Goal: Task Accomplishment & Management: Use online tool/utility

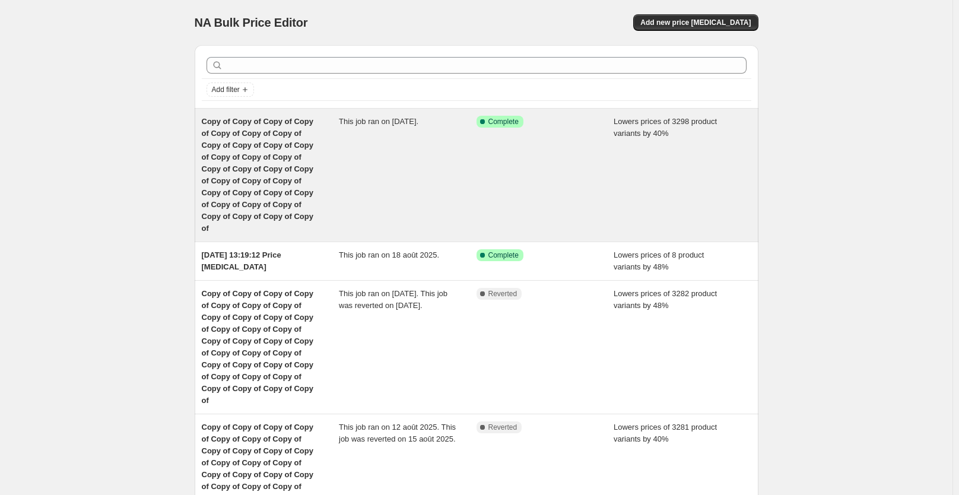
click at [426, 144] on div "This job ran on [DATE]." at bounding box center [408, 175] width 138 height 119
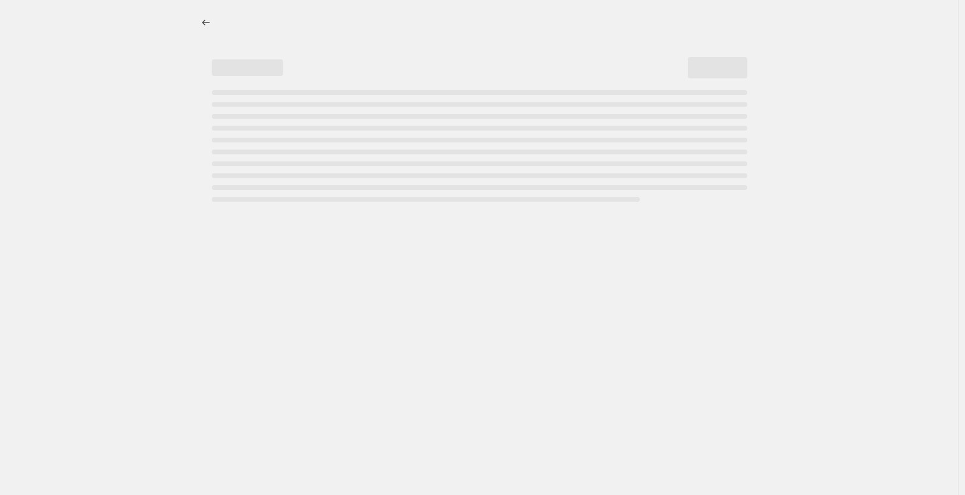
select select "percentage"
select select "collection"
select select "not_equal"
select select "collection"
select select "not_equal"
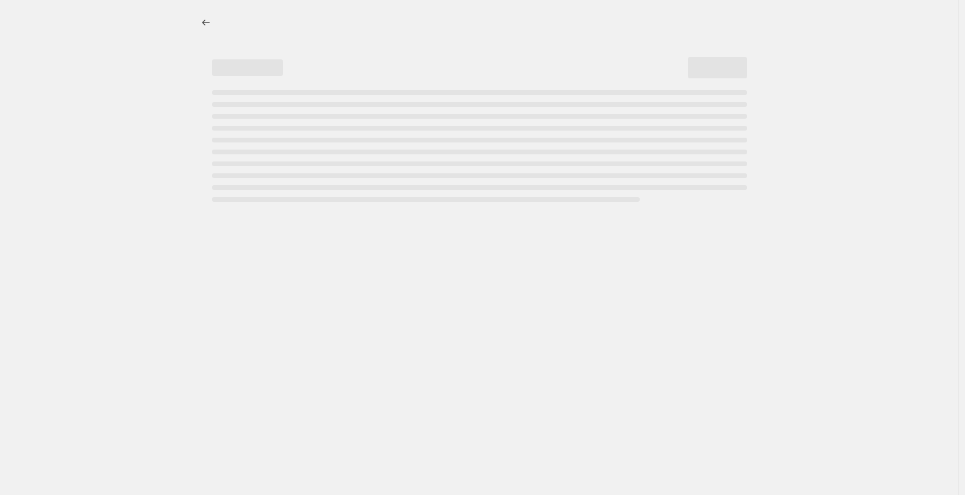
select select "collection"
select select "not_equal"
select select "collection"
select select "not_equal"
select select "collection"
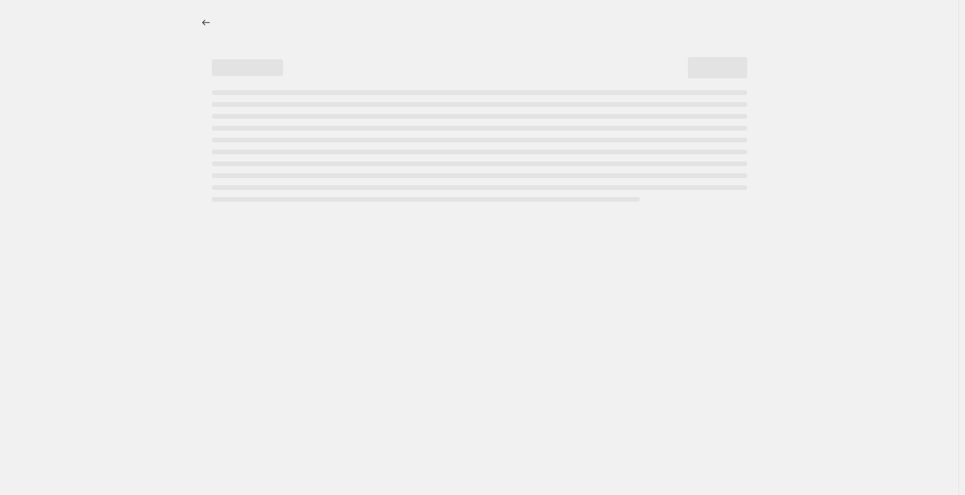
select select "not_equal"
select select "collection"
select select "not_equal"
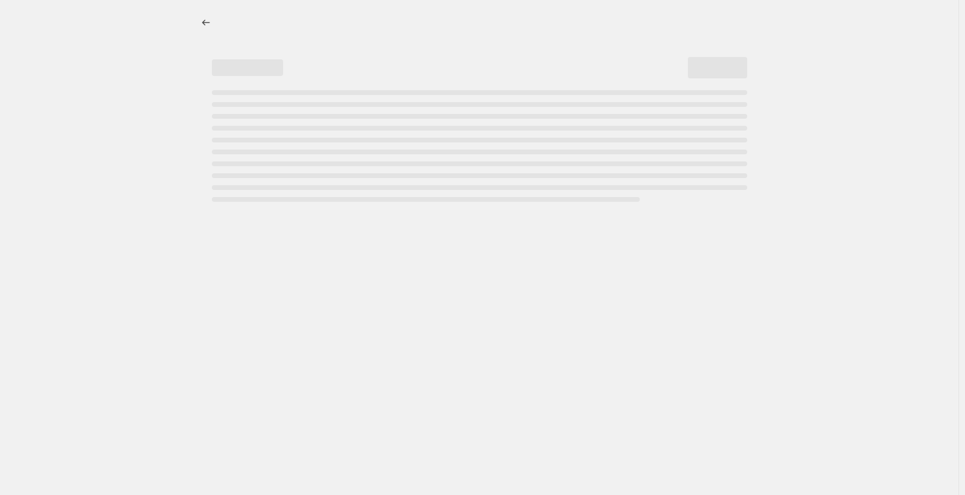
select select "not_equal"
select select "collection"
select select "not_equal"
select select "tag"
select select "not_equal"
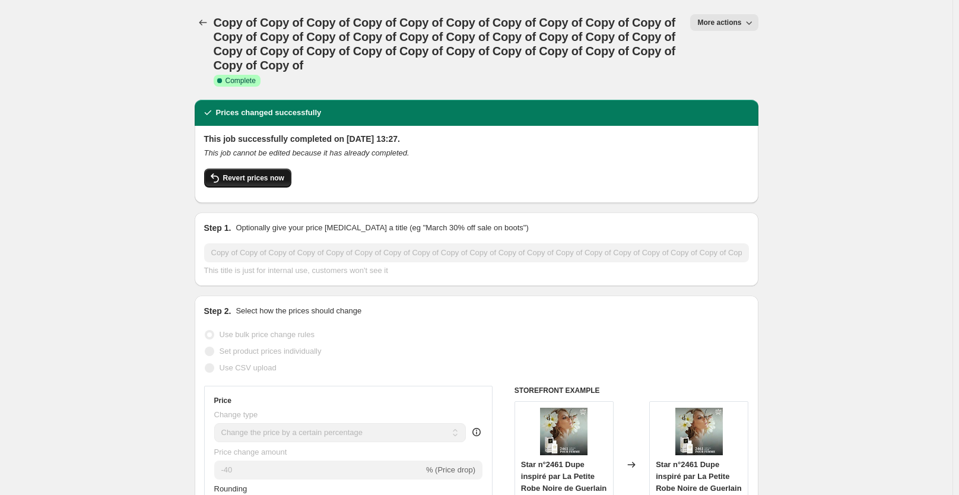
click at [266, 177] on span "Revert prices now" at bounding box center [253, 177] width 61 height 9
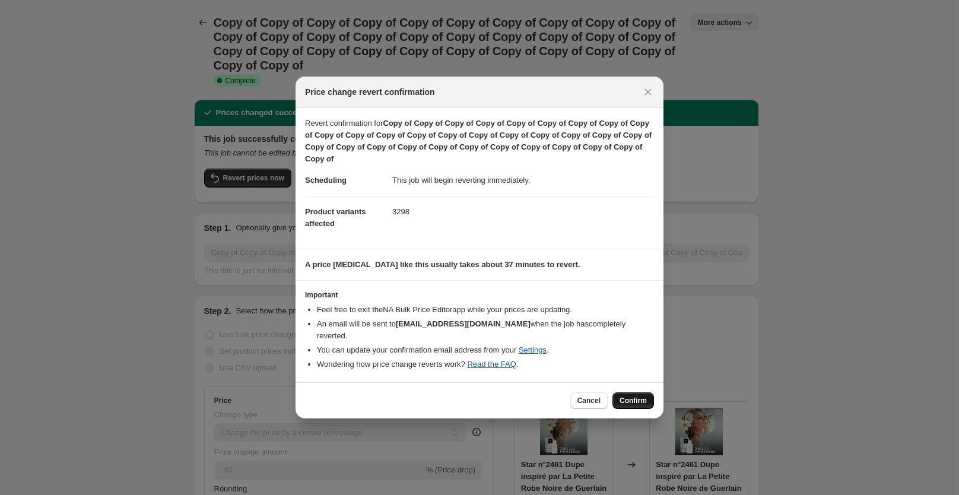
click at [640, 396] on span "Confirm" at bounding box center [633, 400] width 27 height 9
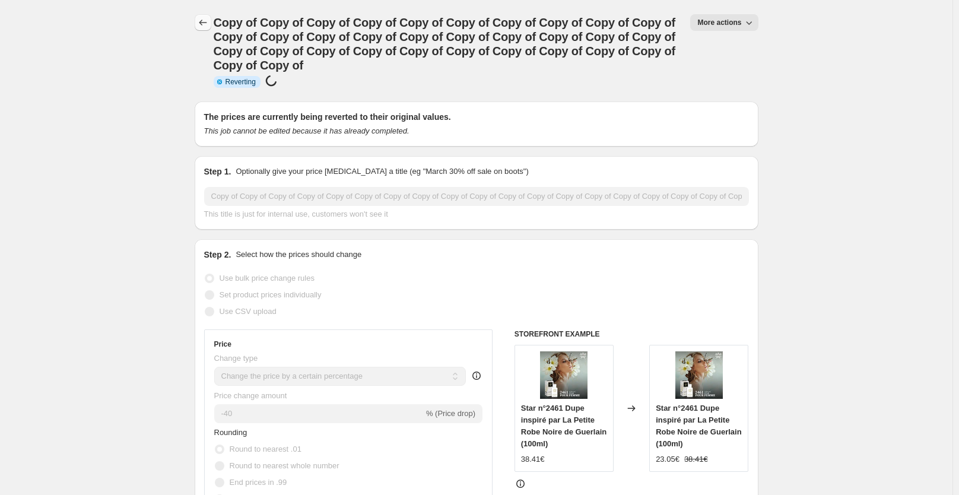
click at [203, 23] on icon "Price change jobs" at bounding box center [203, 23] width 8 height 6
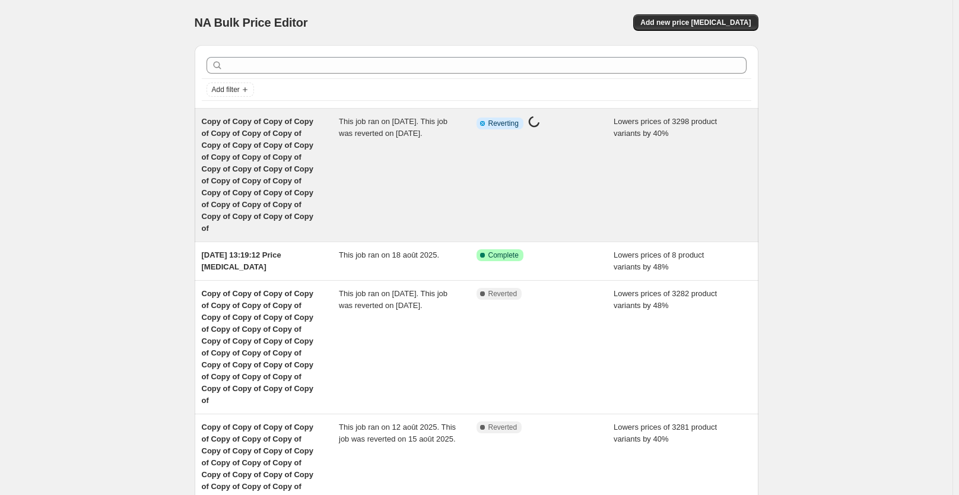
click at [446, 191] on div "This job ran on [DATE]. This job was reverted on [DATE]." at bounding box center [408, 175] width 138 height 119
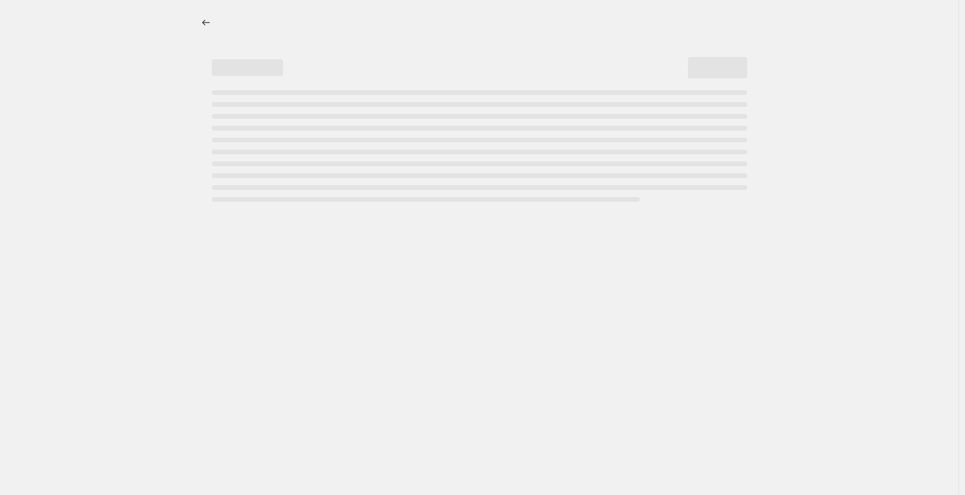
select select "percentage"
select select "collection"
select select "not_equal"
select select "collection"
select select "not_equal"
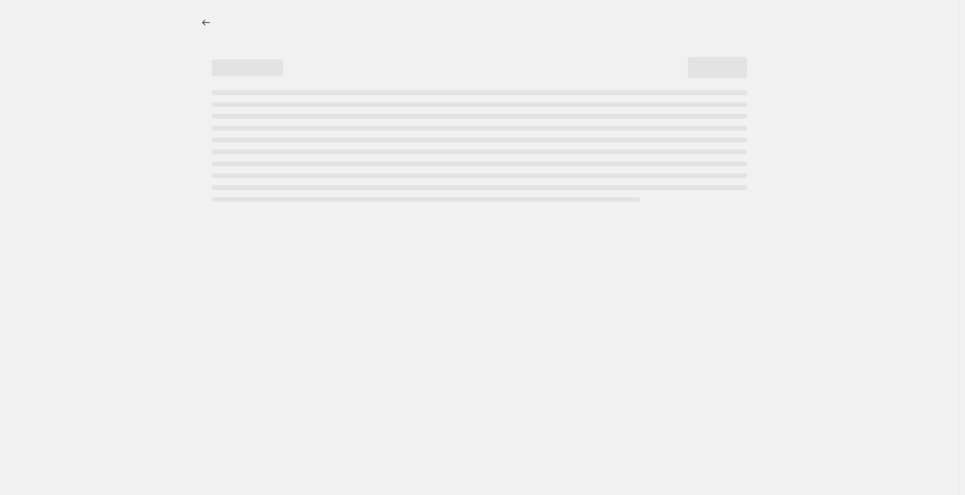
select select "collection"
select select "not_equal"
select select "collection"
select select "not_equal"
select select "collection"
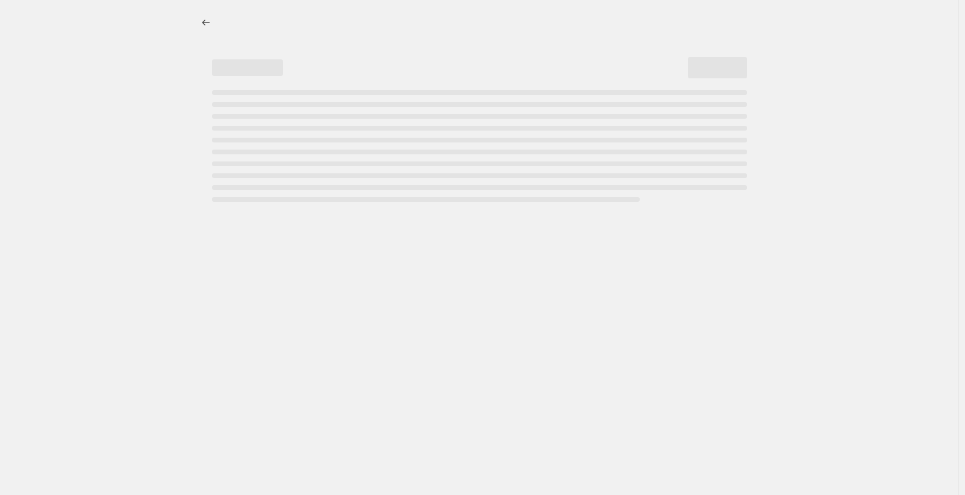
select select "not_equal"
select select "collection"
select select "not_equal"
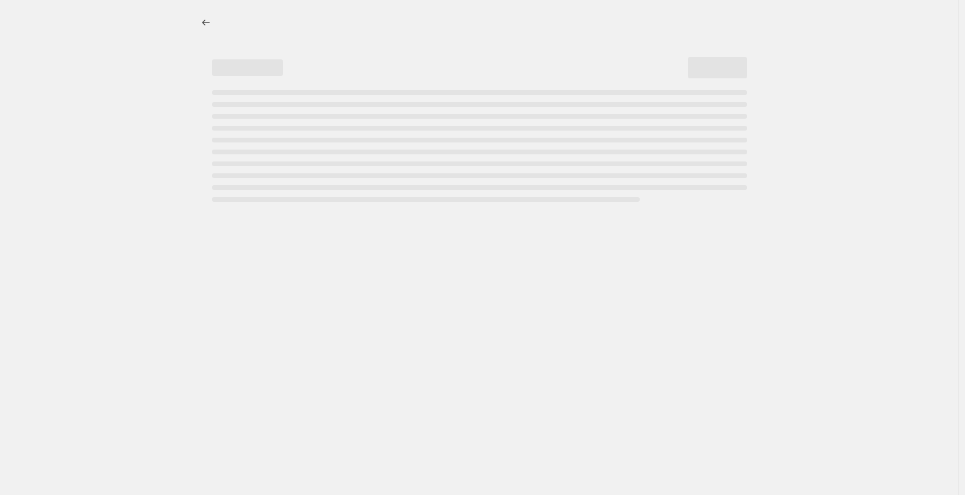
select select "not_equal"
select select "collection"
select select "not_equal"
select select "tag"
select select "not_equal"
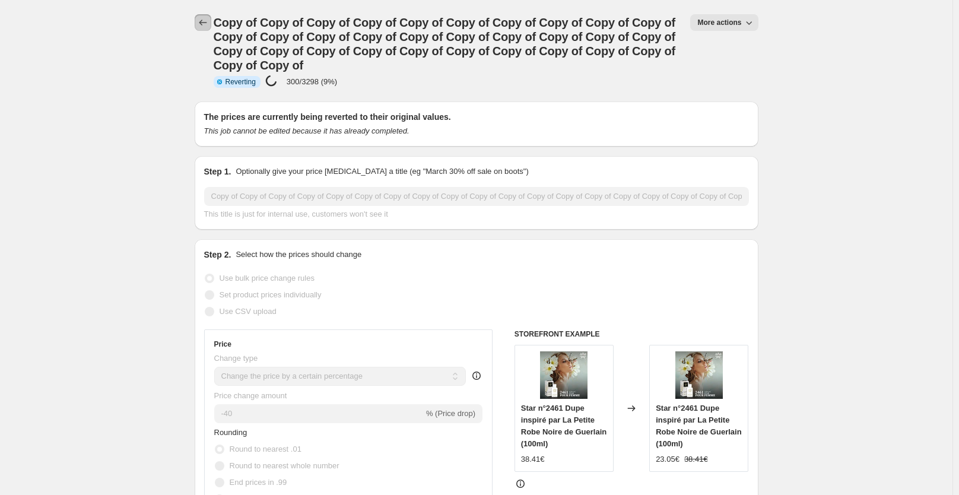
click at [207, 22] on icon "Price change jobs" at bounding box center [203, 23] width 12 height 12
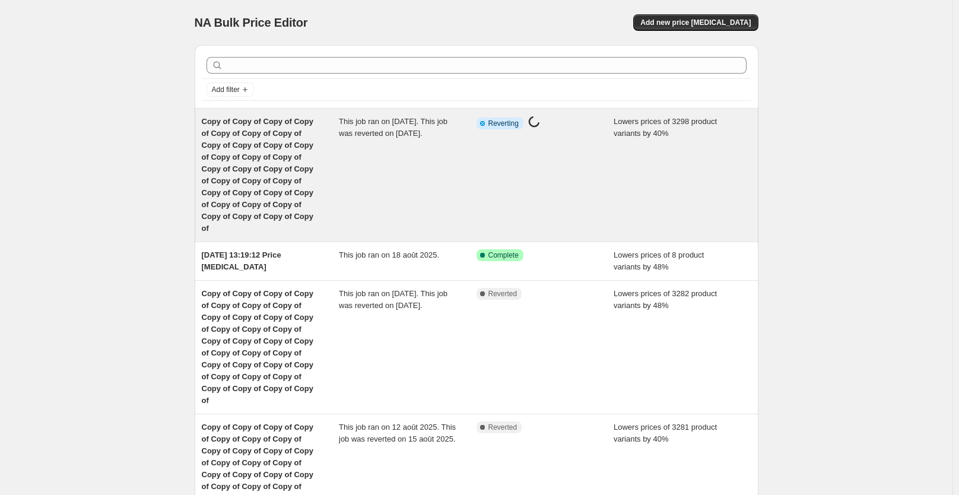
click at [433, 169] on div "This job ran on [DATE]. This job was reverted on [DATE]." at bounding box center [408, 175] width 138 height 119
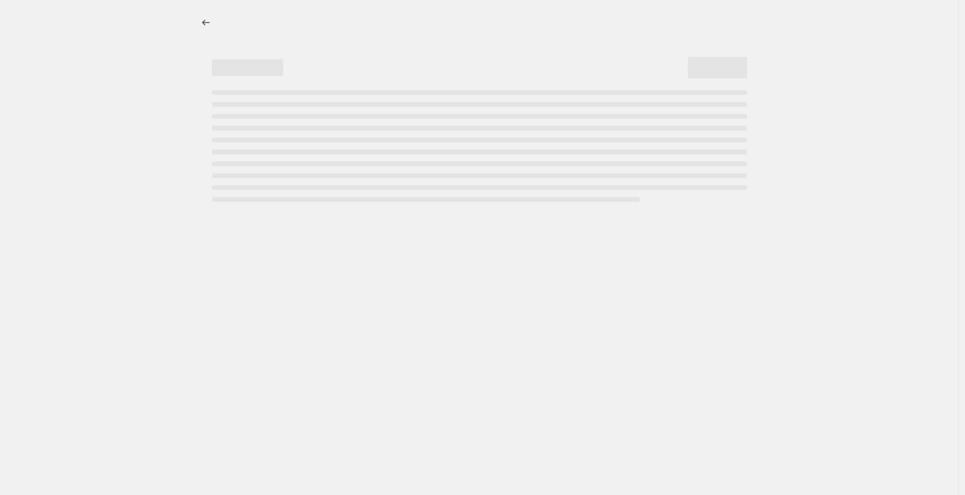
select select "percentage"
select select "collection"
select select "not_equal"
select select "collection"
select select "not_equal"
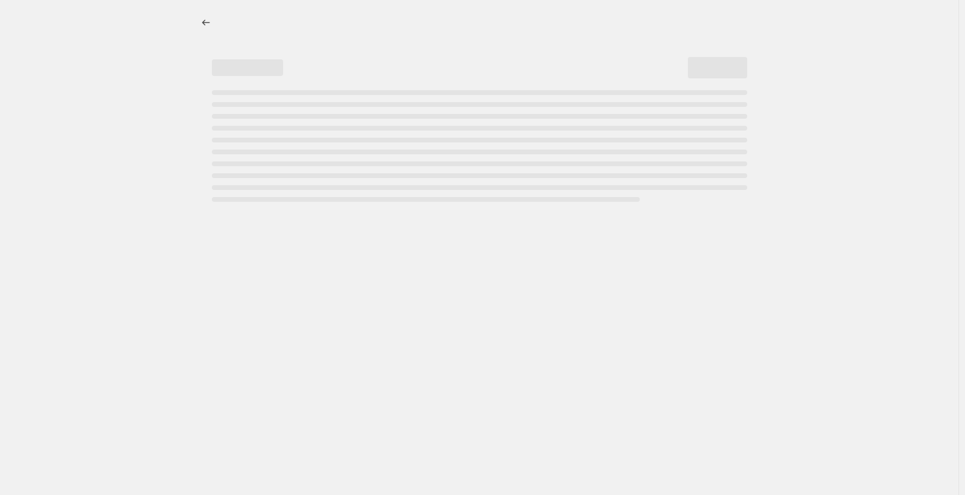
select select "collection"
select select "not_equal"
select select "collection"
select select "not_equal"
select select "collection"
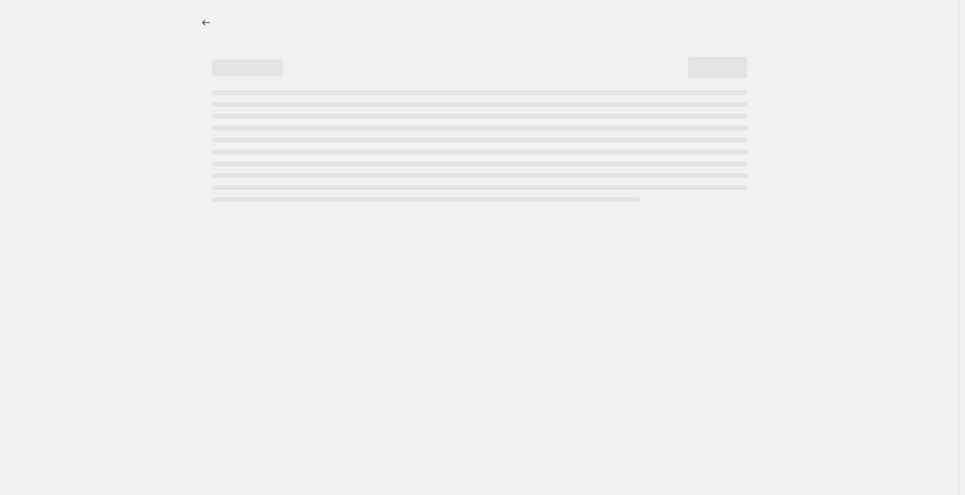
select select "not_equal"
select select "collection"
select select "not_equal"
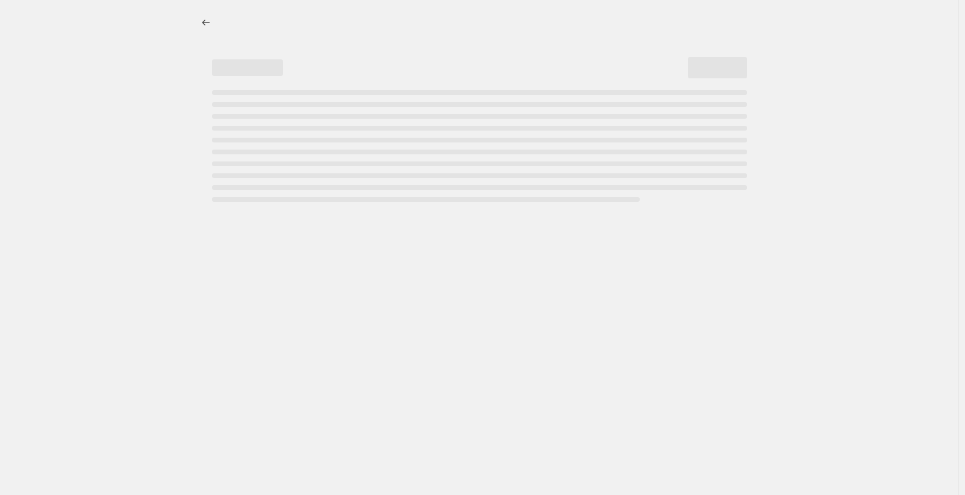
select select "not_equal"
select select "collection"
select select "not_equal"
select select "tag"
select select "not_equal"
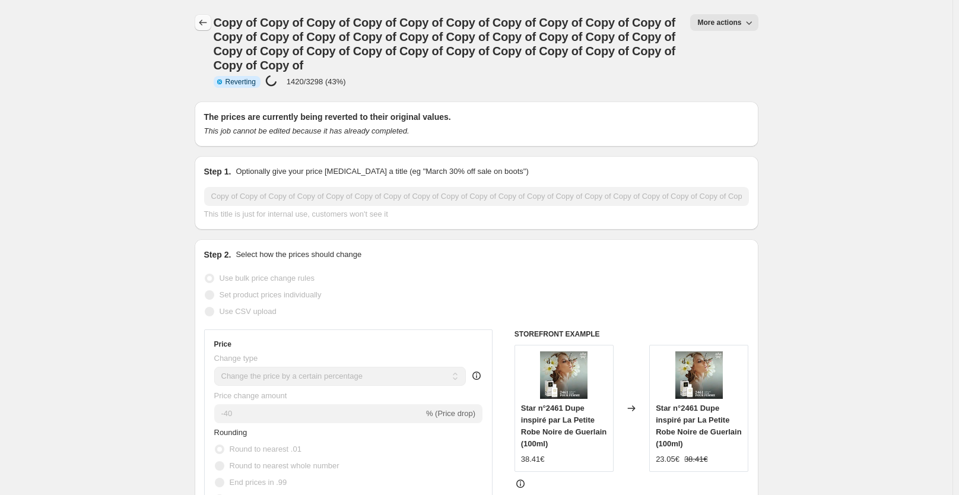
click at [207, 24] on icon "Price change jobs" at bounding box center [203, 23] width 12 height 12
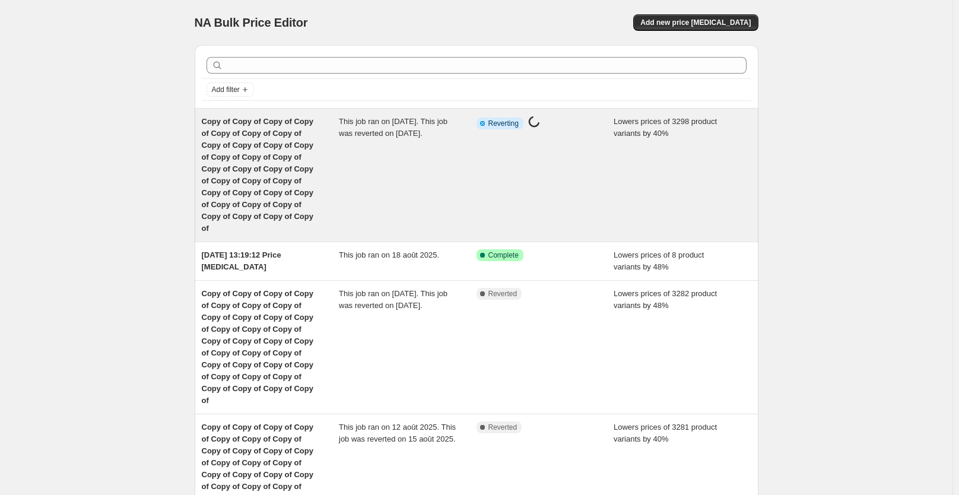
click at [389, 159] on div "This job ran on [DATE]. This job was reverted on [DATE]." at bounding box center [408, 175] width 138 height 119
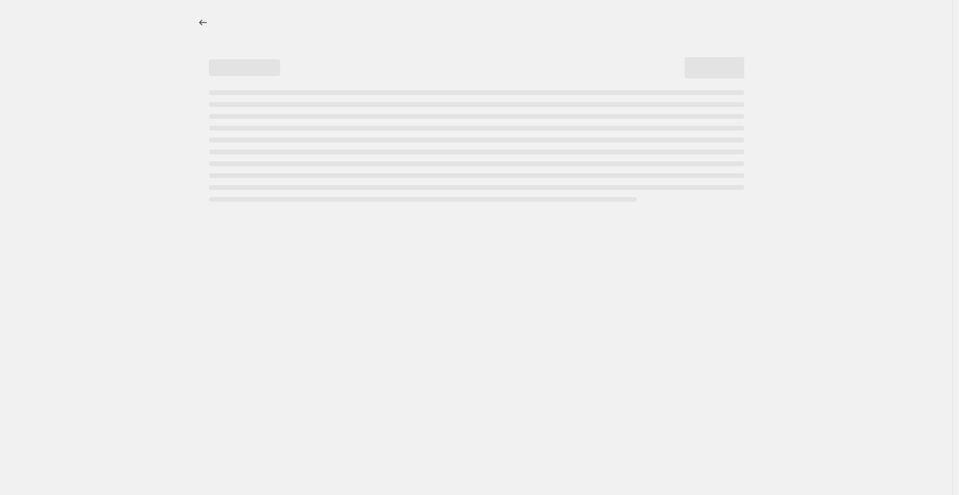
select select "percentage"
select select "collection"
select select "not_equal"
select select "collection"
select select "not_equal"
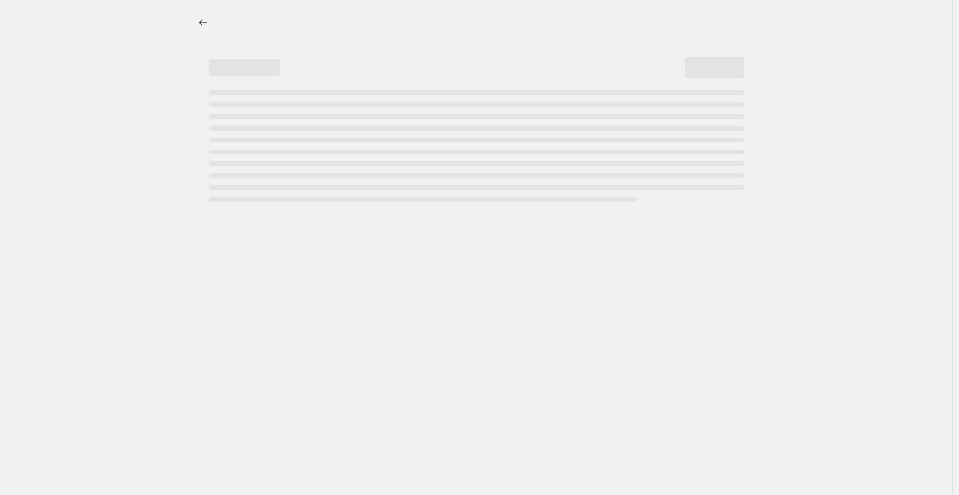
select select "collection"
select select "not_equal"
select select "collection"
select select "not_equal"
select select "collection"
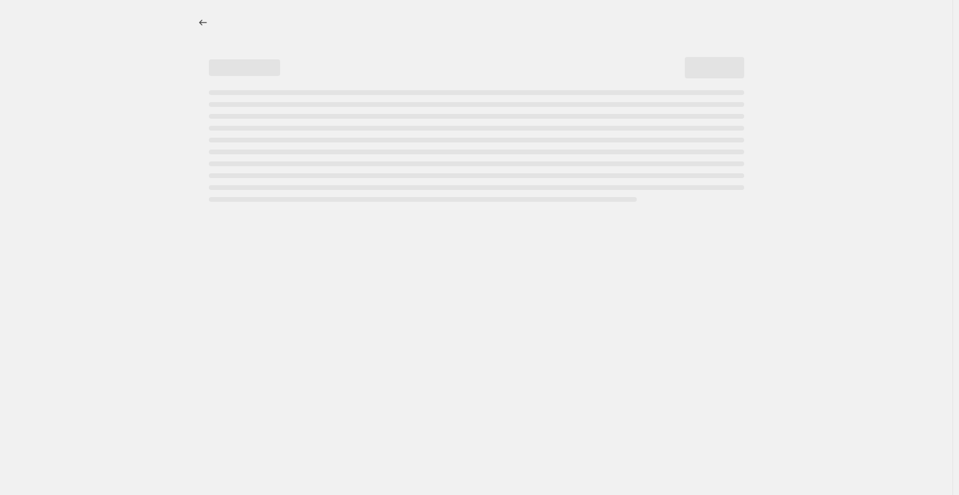
select select "not_equal"
select select "collection"
select select "not_equal"
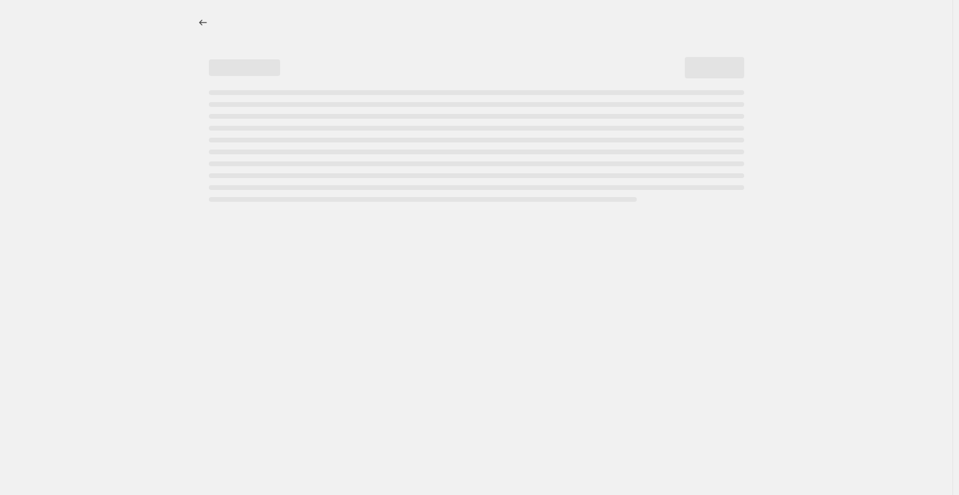
select select "not_equal"
select select "collection"
select select "not_equal"
select select "tag"
select select "not_equal"
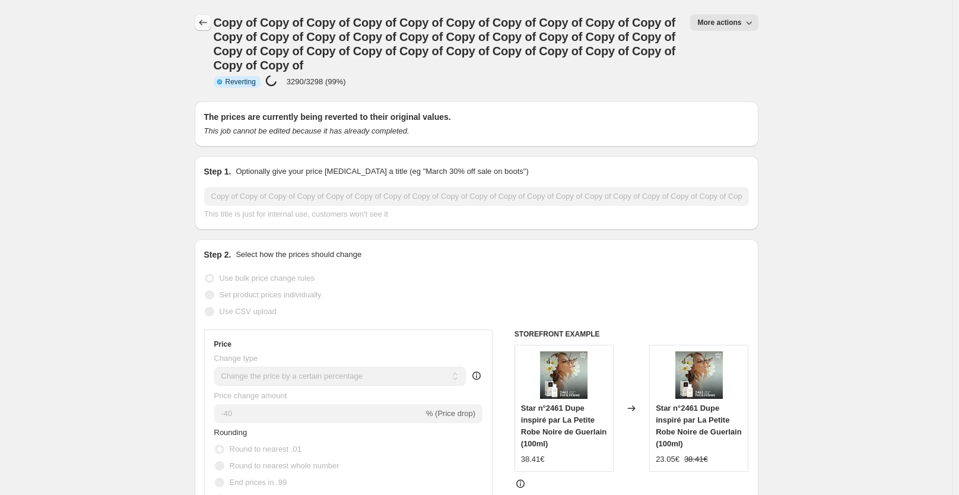
click at [208, 26] on icon "Price change jobs" at bounding box center [203, 23] width 12 height 12
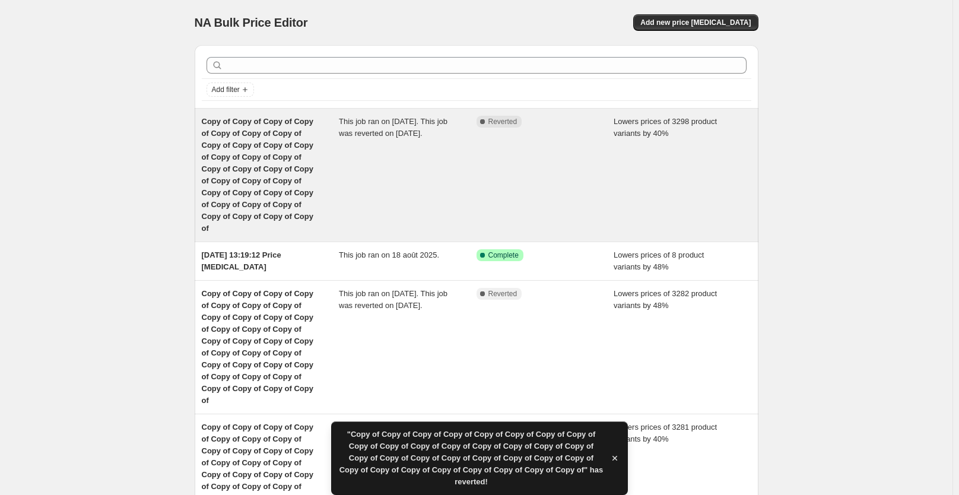
click at [590, 157] on div "Complete Reverted" at bounding box center [546, 175] width 138 height 119
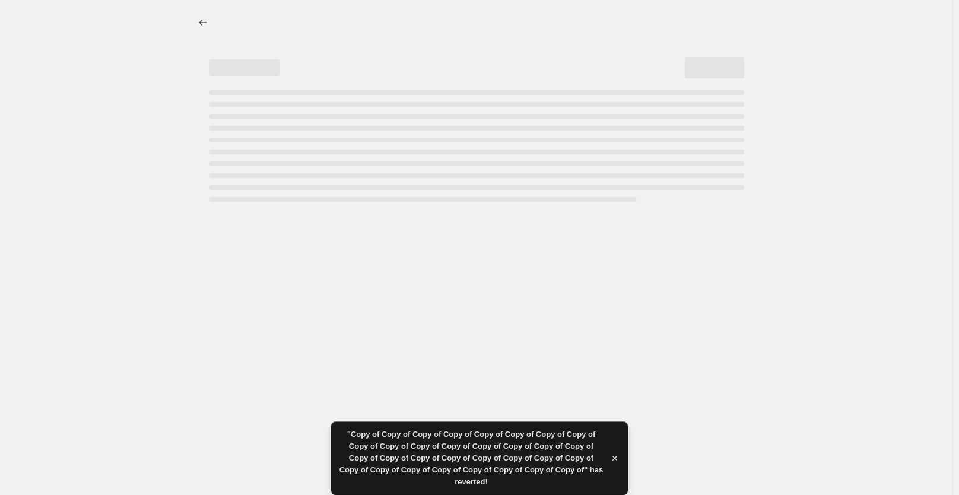
select select "percentage"
select select "collection"
select select "not_equal"
select select "collection"
select select "not_equal"
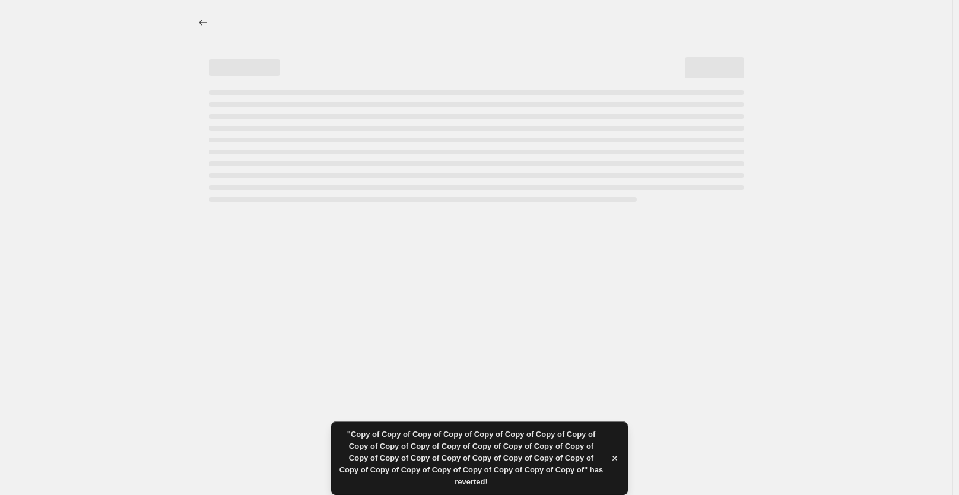
select select "collection"
select select "not_equal"
select select "collection"
select select "not_equal"
select select "collection"
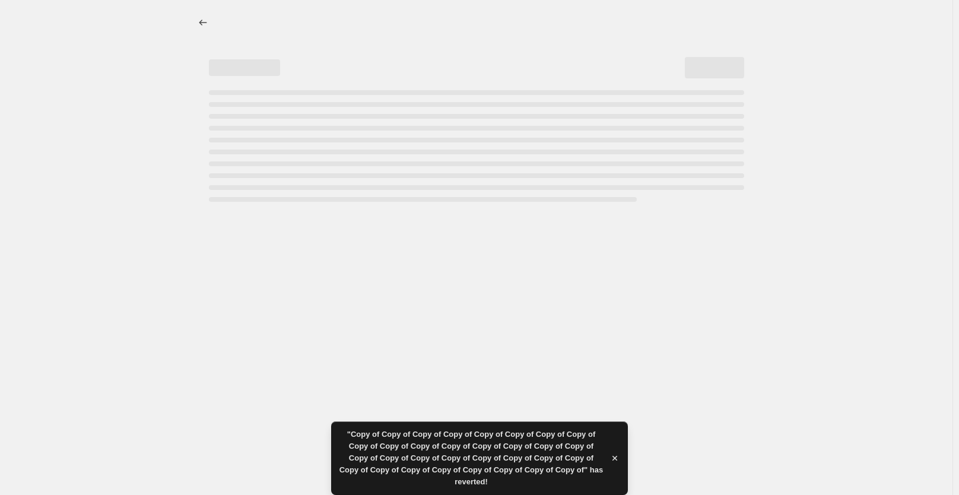
select select "not_equal"
select select "collection"
select select "not_equal"
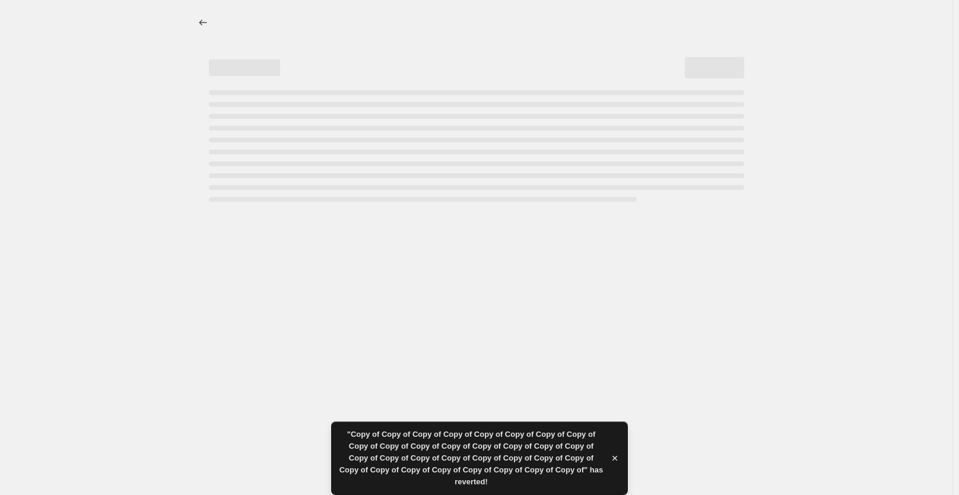
select select "not_equal"
select select "collection"
select select "not_equal"
select select "tag"
select select "not_equal"
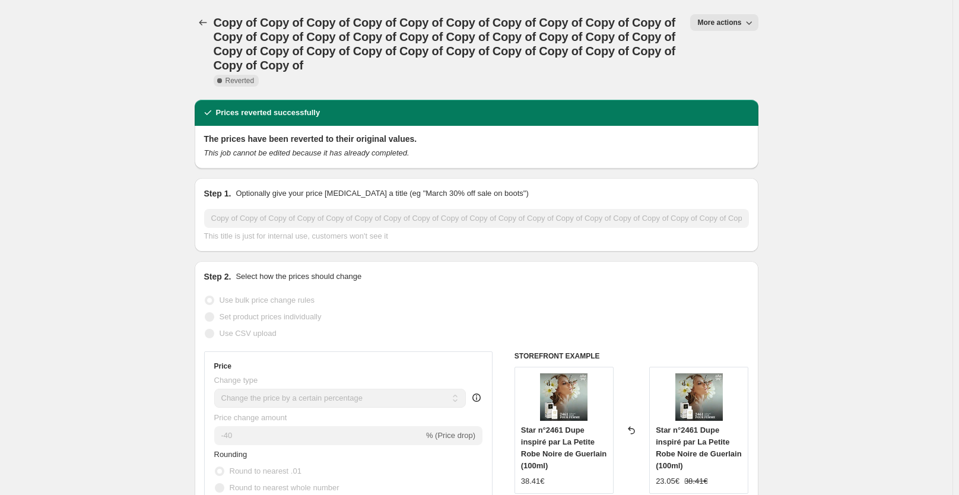
click at [725, 20] on span "More actions" at bounding box center [720, 22] width 44 height 9
click at [733, 44] on span "Copy to new job" at bounding box center [730, 47] width 55 height 9
select select "percentage"
select select "collection"
select select "not_equal"
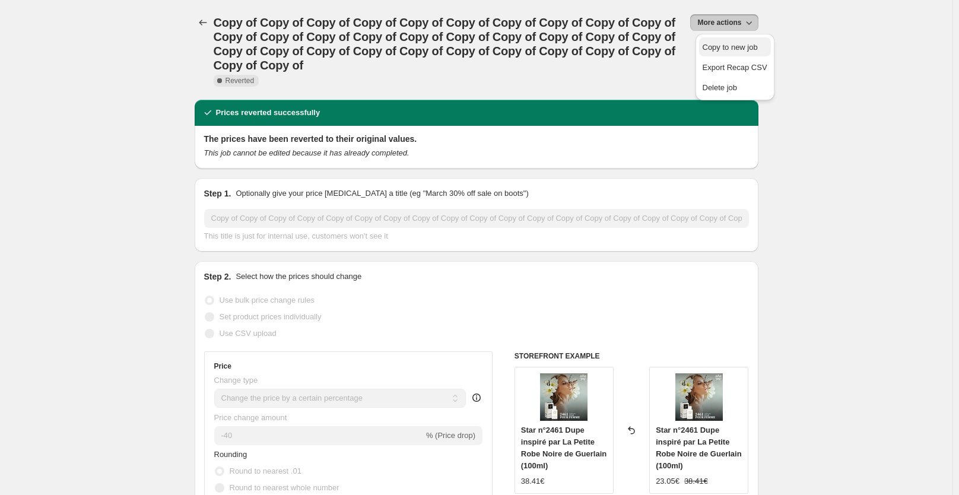
select select "collection"
select select "not_equal"
select select "collection"
select select "not_equal"
select select "collection"
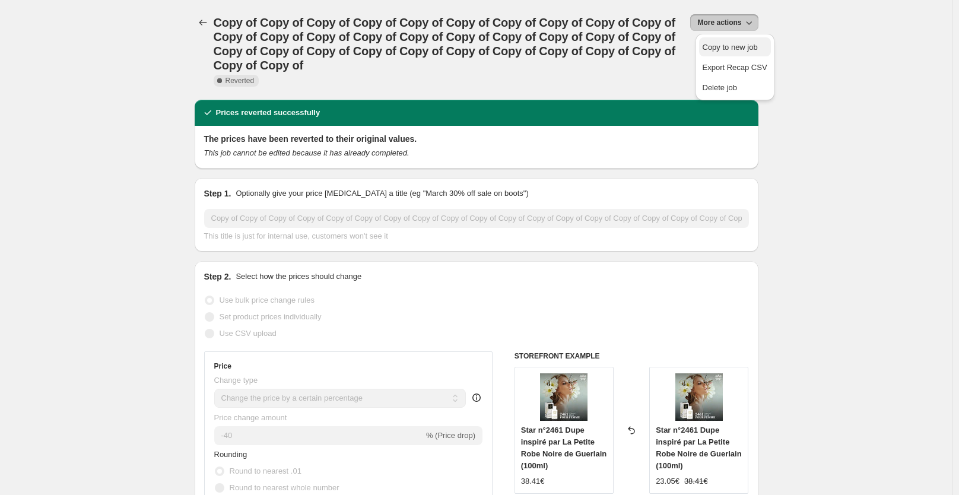
select select "not_equal"
select select "collection"
select select "not_equal"
select select "collection"
select select "not_equal"
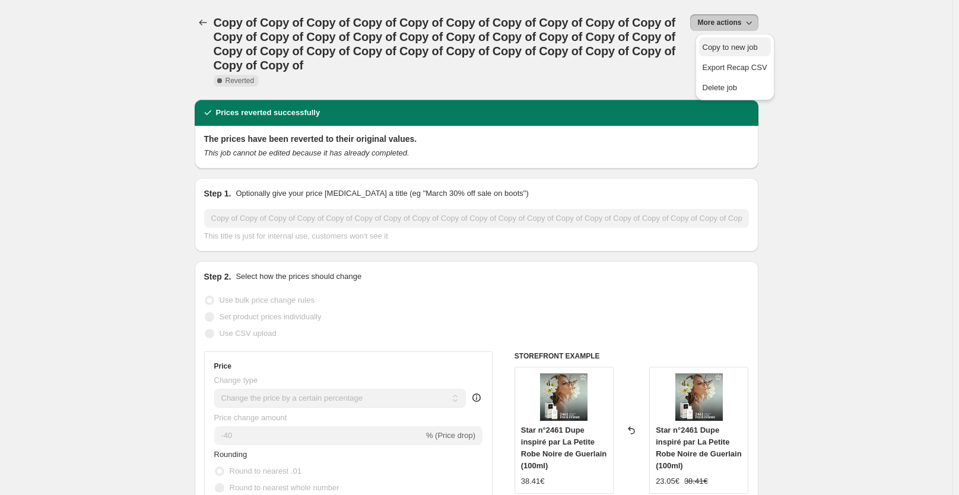
select select "not_equal"
select select "collection"
select select "not_equal"
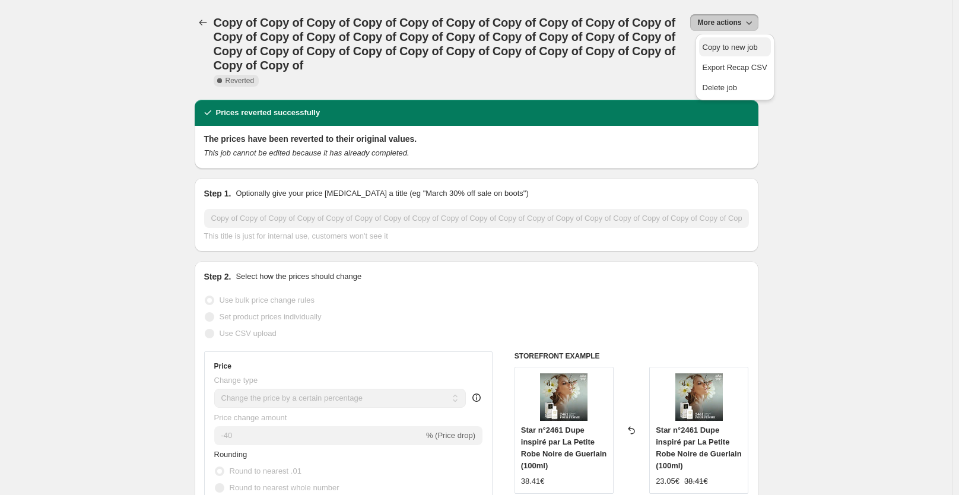
select select "tag"
select select "not_equal"
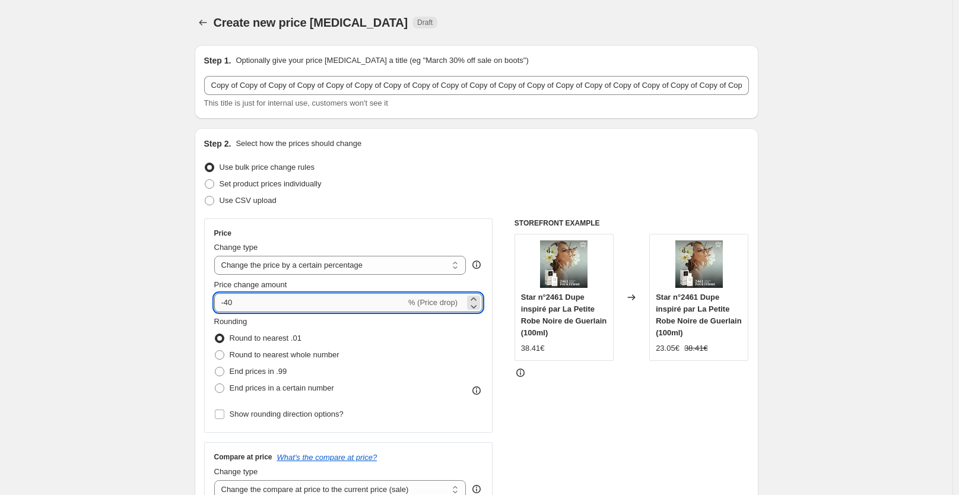
click at [294, 299] on input "-40" at bounding box center [310, 302] width 192 height 19
type input "-48"
click at [271, 367] on span "End prices in .99" at bounding box center [259, 371] width 58 height 9
click at [215, 367] on input "End prices in .99" at bounding box center [215, 367] width 1 height 1
radio input "true"
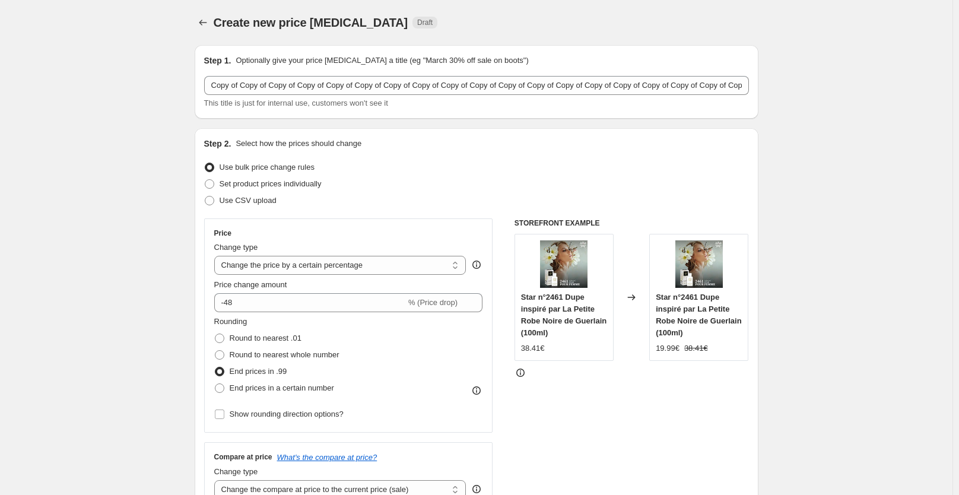
click at [557, 411] on div "STOREFRONT EXAMPLE Star n°2461 Dupe inspiré par La Petite Robe Noire de Guerlai…" at bounding box center [632, 363] width 234 height 291
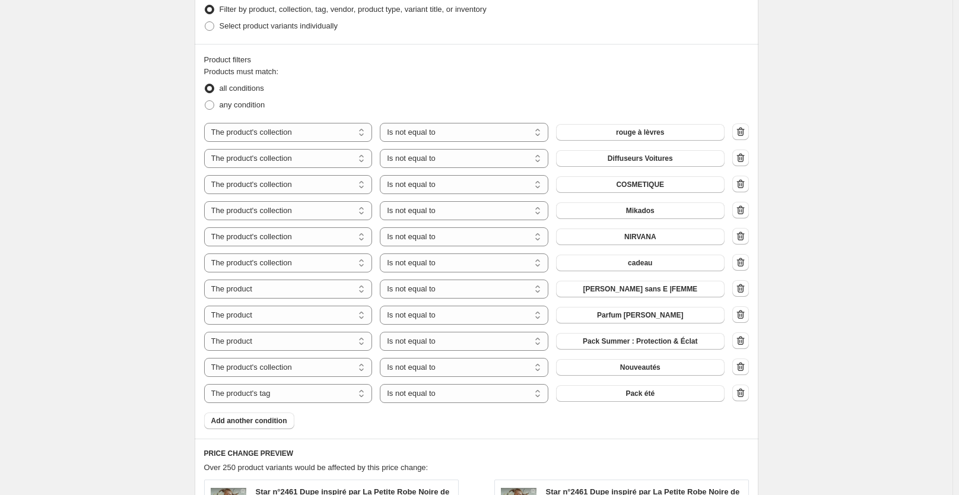
scroll to position [616, 0]
click at [275, 422] on span "Add another condition" at bounding box center [249, 419] width 76 height 9
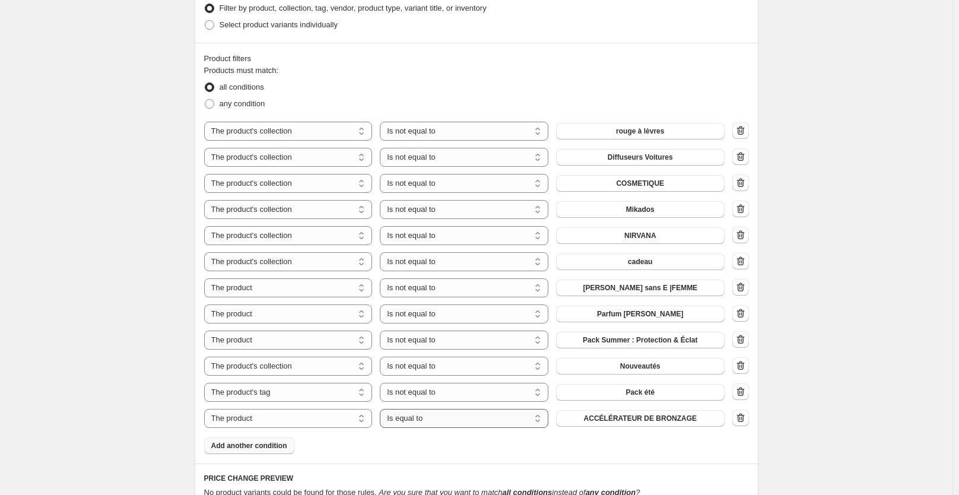
click at [435, 420] on select "Is equal to Is not equal to" at bounding box center [464, 418] width 169 height 19
click at [600, 419] on span "ACCÉLÉRATEUR DE BRONZAGE" at bounding box center [640, 418] width 113 height 9
click at [340, 414] on select "The product The product's collection The product's tag The product's vendor The…" at bounding box center [288, 418] width 169 height 19
select select "tag"
click at [637, 422] on span "__hidden" at bounding box center [639, 418] width 31 height 9
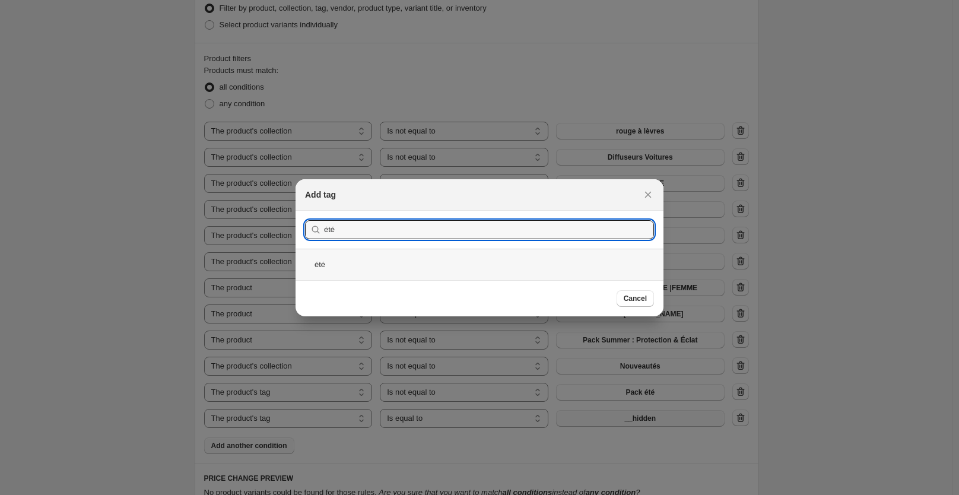
type input "été"
click at [356, 268] on div "été" at bounding box center [480, 264] width 368 height 31
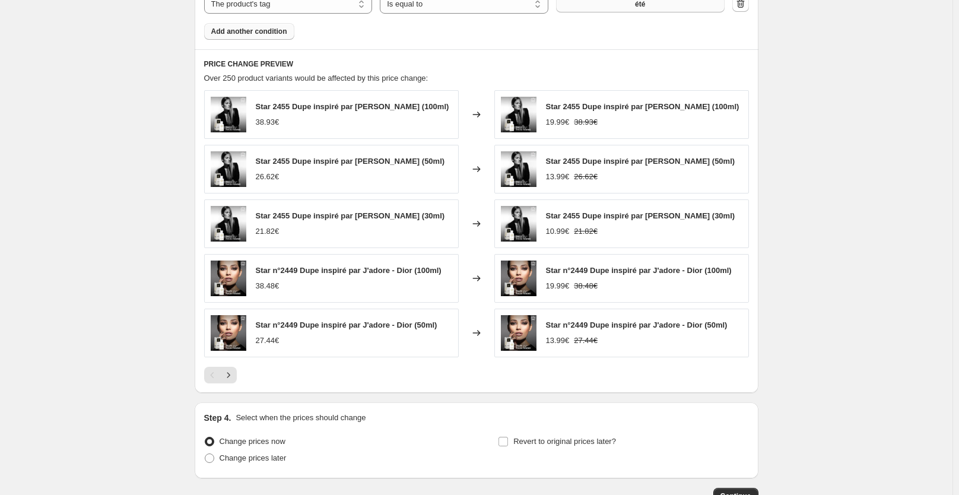
scroll to position [1044, 0]
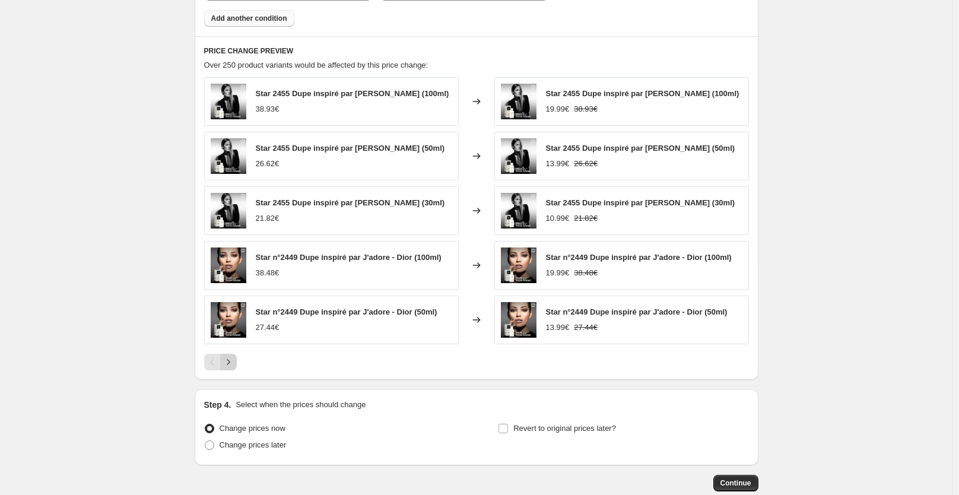
click at [232, 368] on icon "Next" at bounding box center [229, 362] width 12 height 12
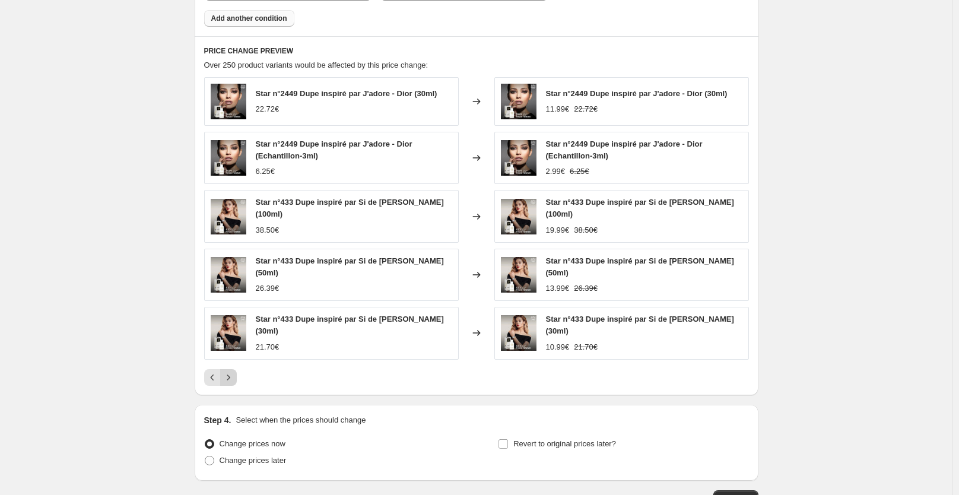
click at [234, 379] on icon "Next" at bounding box center [229, 378] width 12 height 12
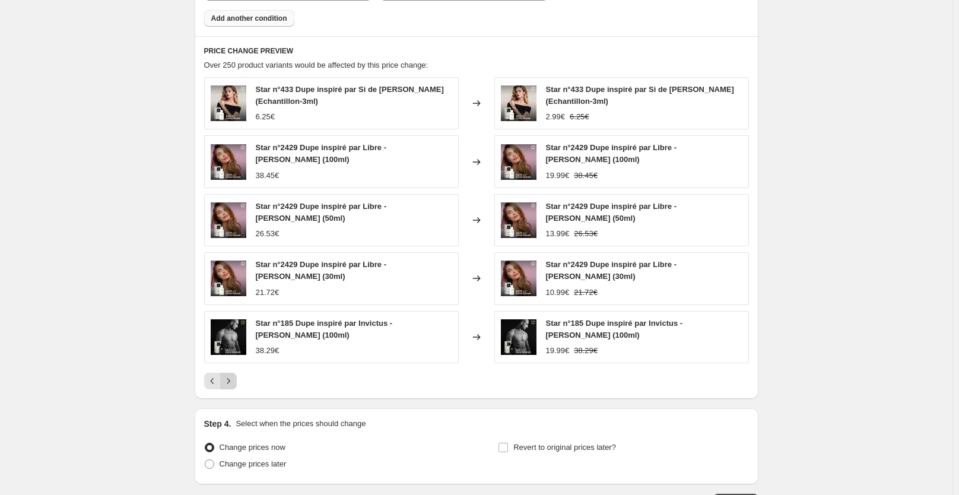
click at [229, 386] on icon "Next" at bounding box center [229, 381] width 12 height 12
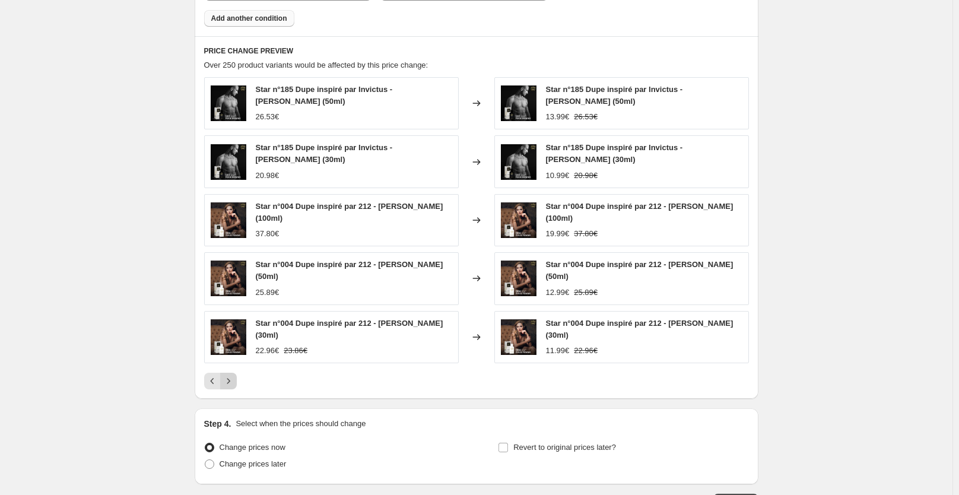
click at [229, 382] on icon "Next" at bounding box center [229, 381] width 12 height 12
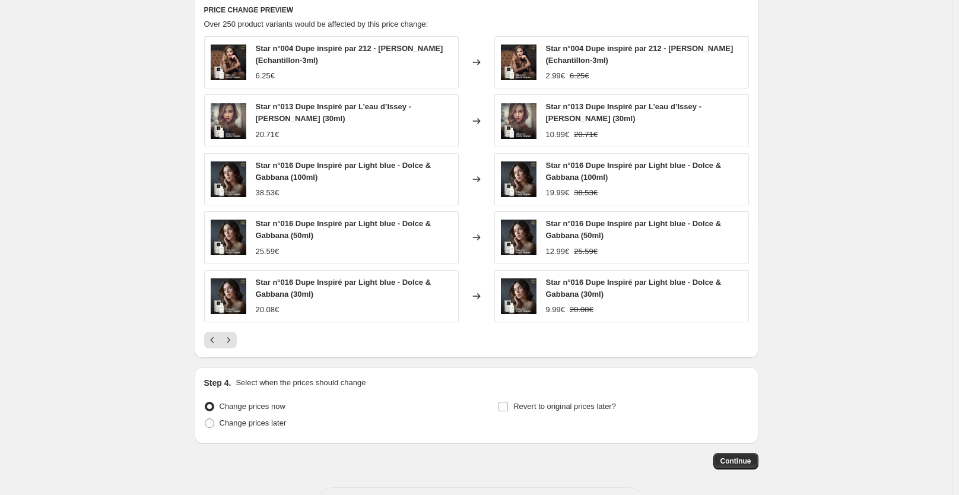
scroll to position [1132, 0]
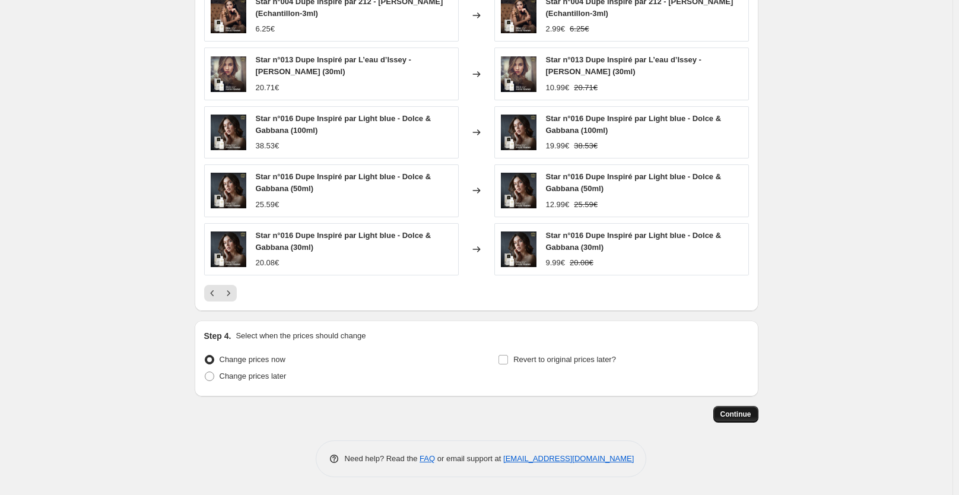
click at [734, 420] on button "Continue" at bounding box center [736, 414] width 45 height 17
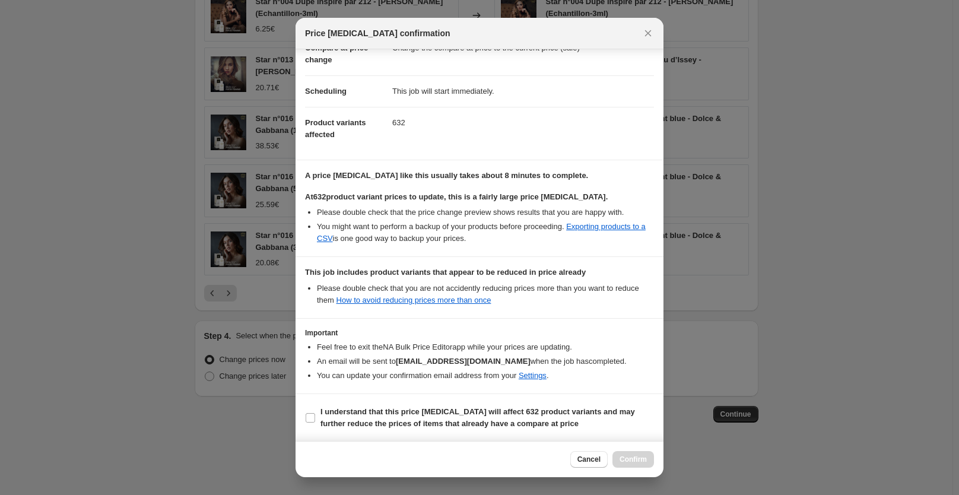
scroll to position [106, 0]
click at [315, 420] on input "I understand that this price [MEDICAL_DATA] will affect 632 product variants an…" at bounding box center [310, 417] width 9 height 9
checkbox input "true"
click at [628, 455] on button "Confirm" at bounding box center [634, 459] width 42 height 17
type input "Copy of Copy of Copy of Copy of Copy of Copy of Copy of Copy of Copy of Copy of…"
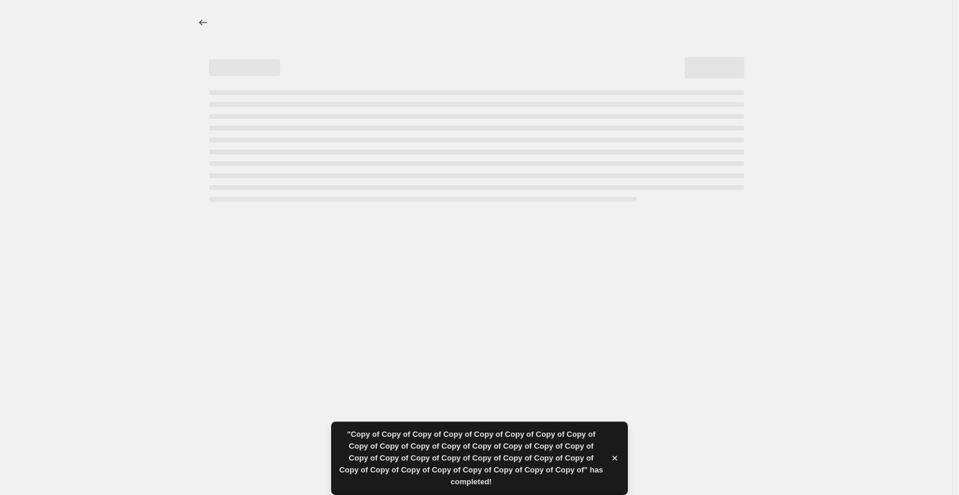
select select "percentage"
select select "collection"
select select "not_equal"
select select "collection"
select select "not_equal"
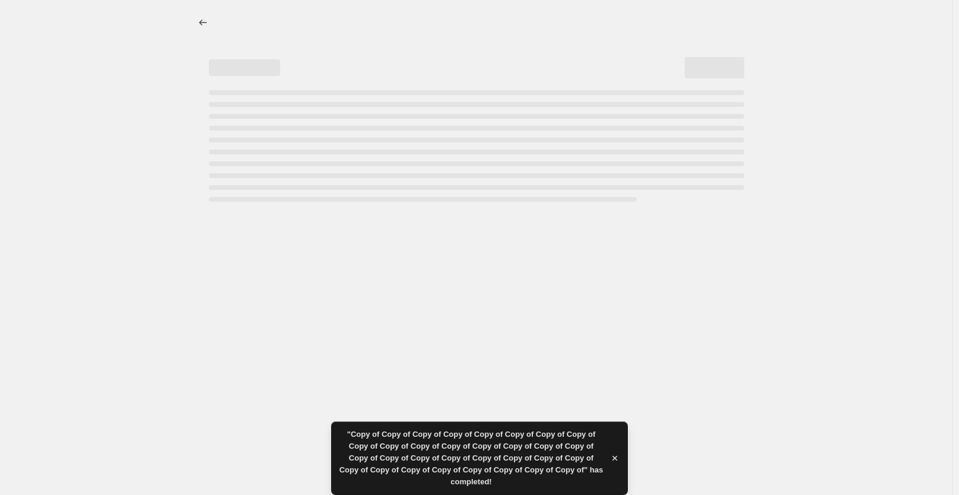
select select "collection"
select select "not_equal"
select select "collection"
select select "not_equal"
select select "collection"
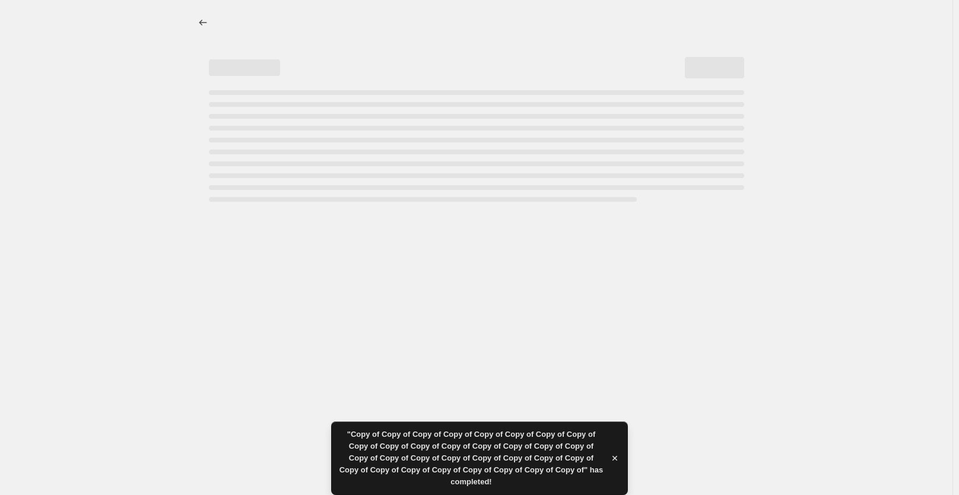
select select "not_equal"
select select "collection"
select select "not_equal"
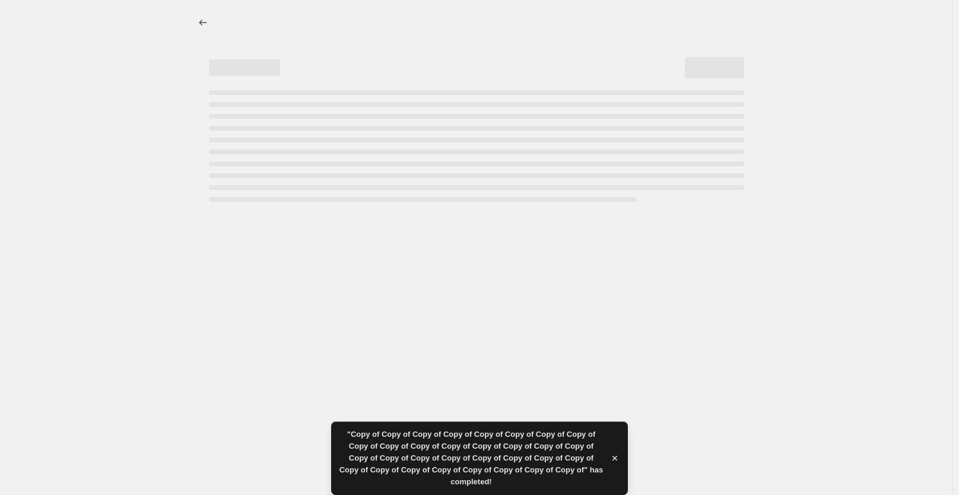
select select "not_equal"
select select "collection"
select select "not_equal"
select select "tag"
select select "not_equal"
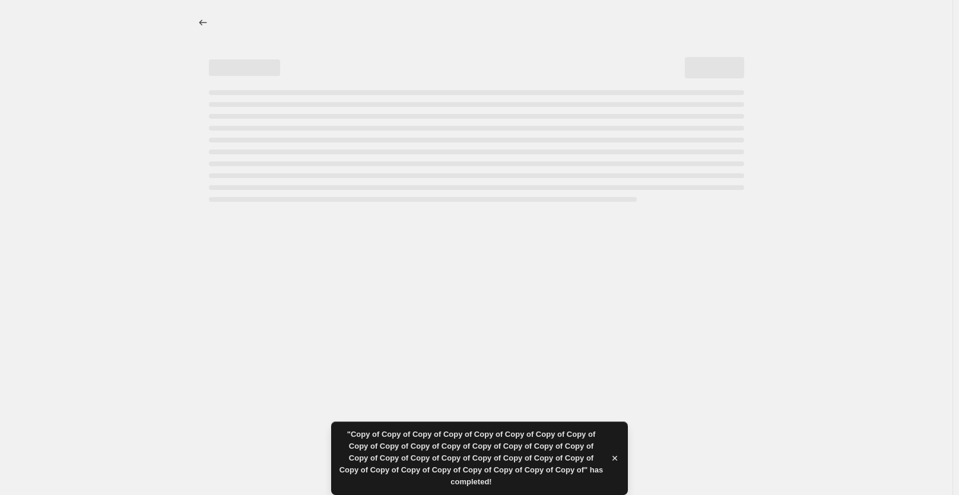
select select "tag"
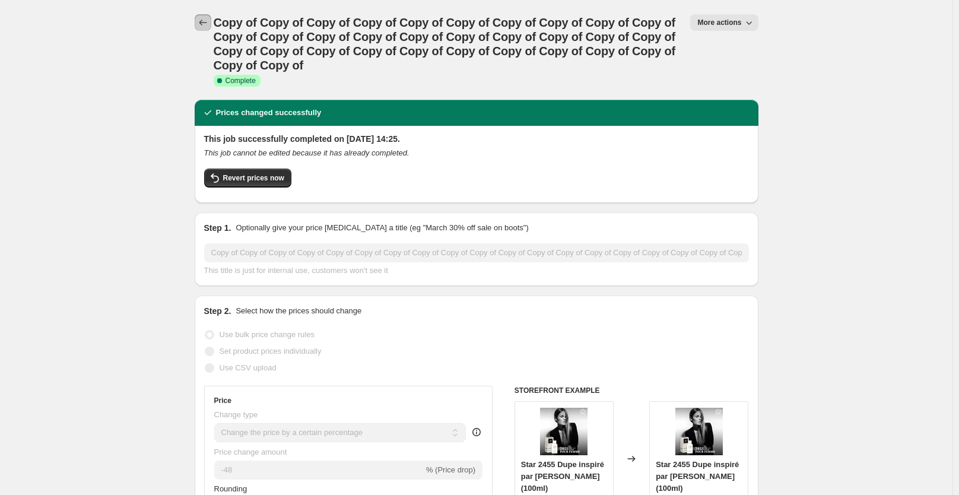
click at [203, 25] on icon "Price change jobs" at bounding box center [203, 23] width 12 height 12
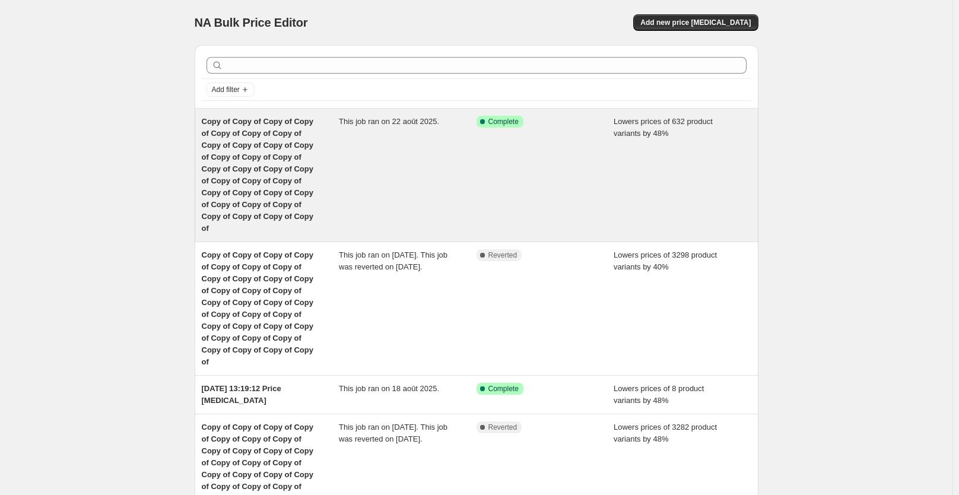
click at [561, 144] on div "Success Complete Complete" at bounding box center [546, 175] width 138 height 119
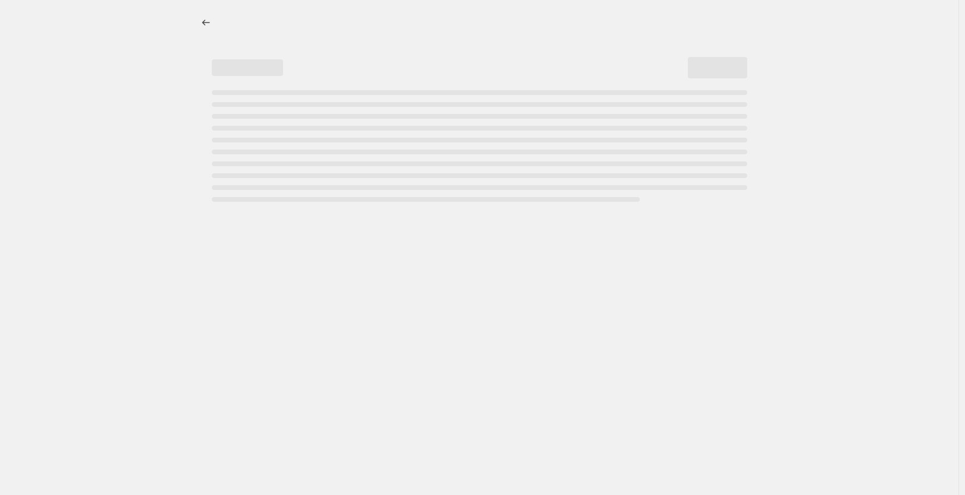
select select "percentage"
select select "collection"
select select "not_equal"
select select "collection"
select select "not_equal"
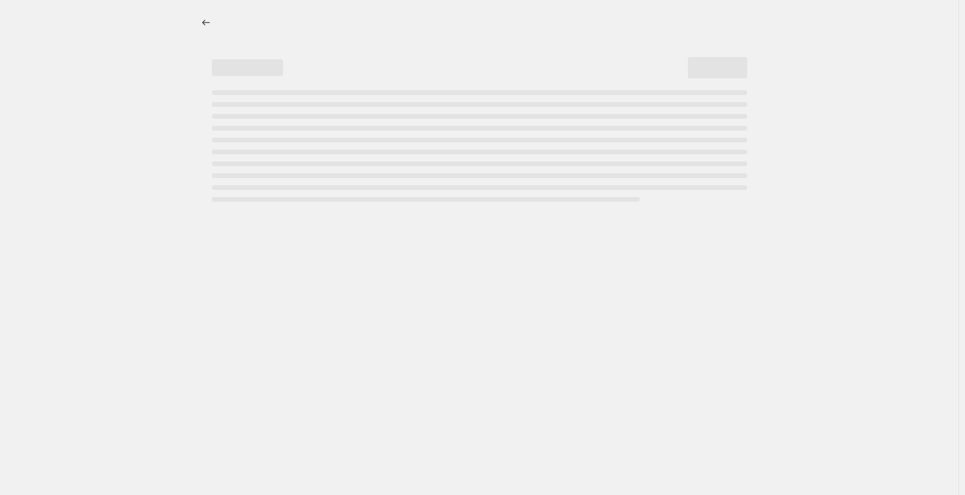
select select "collection"
select select "not_equal"
select select "collection"
select select "not_equal"
select select "collection"
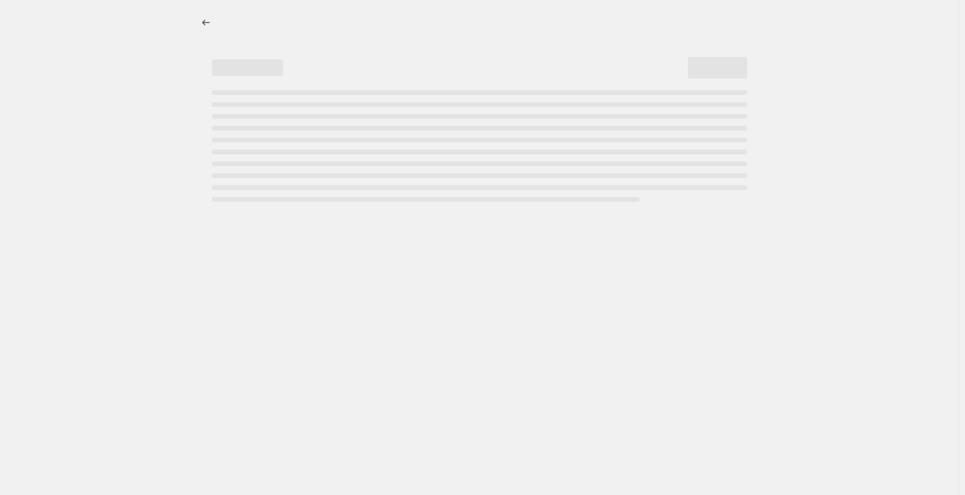
select select "not_equal"
select select "collection"
select select "not_equal"
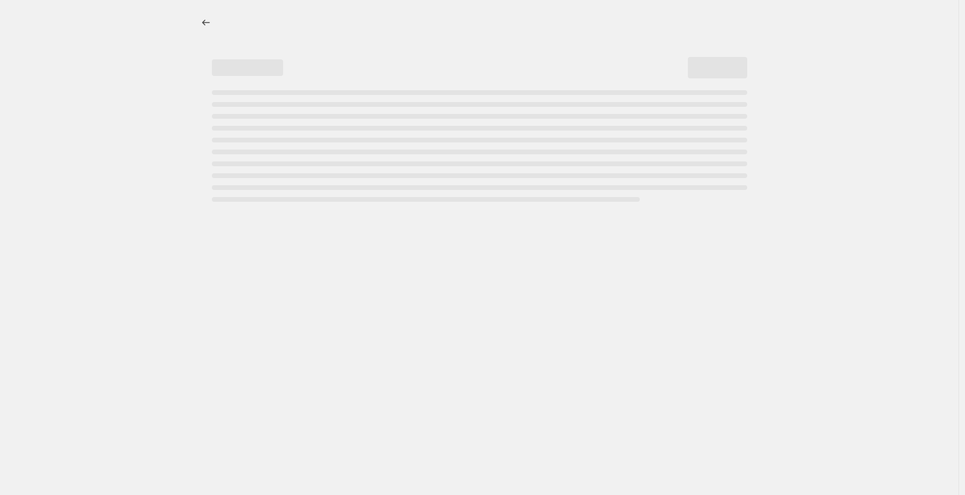
select select "not_equal"
select select "collection"
select select "not_equal"
select select "tag"
select select "not_equal"
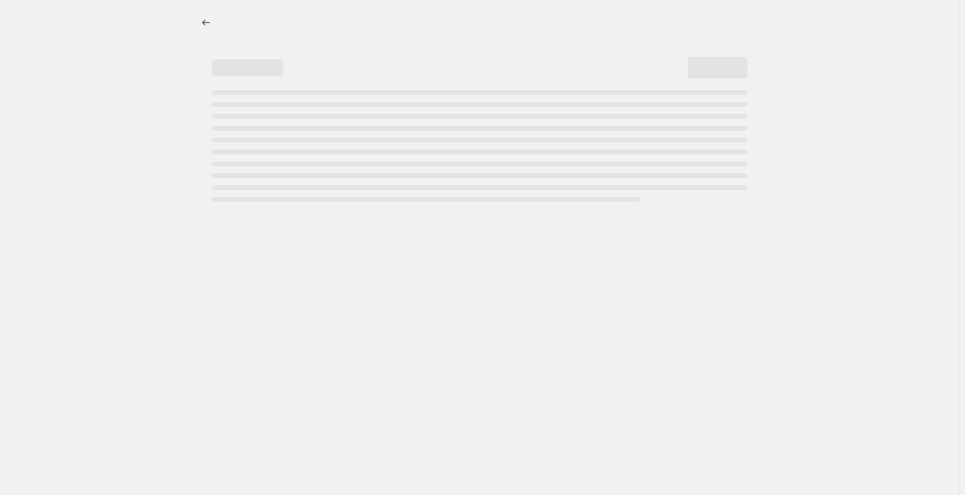
select select "tag"
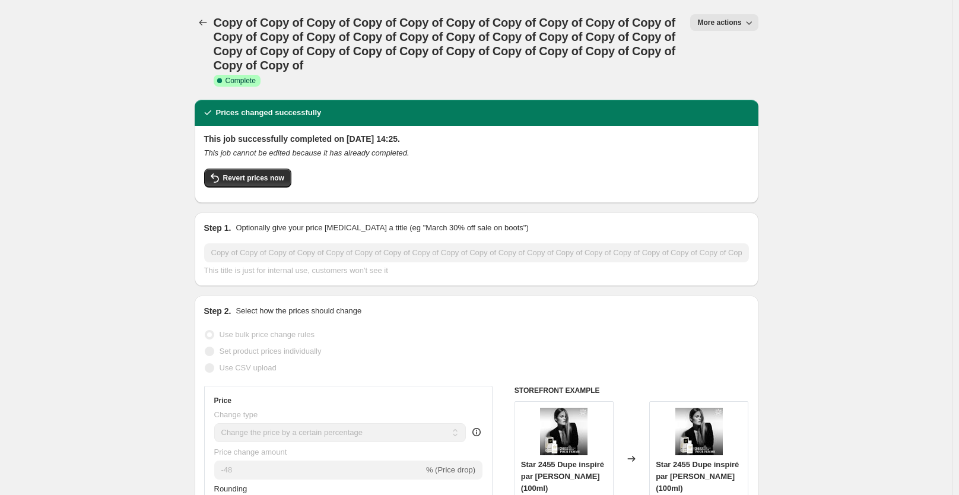
click at [747, 26] on icon "button" at bounding box center [749, 23] width 12 height 12
click at [740, 69] on span "Copy to new job" at bounding box center [730, 67] width 55 height 9
select select "percentage"
select select "collection"
select select "not_equal"
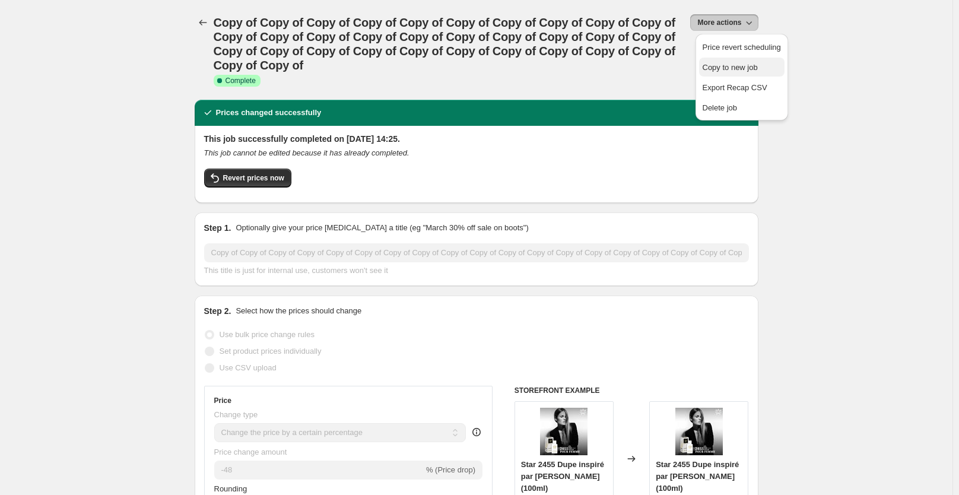
select select "collection"
select select "not_equal"
select select "collection"
select select "not_equal"
select select "collection"
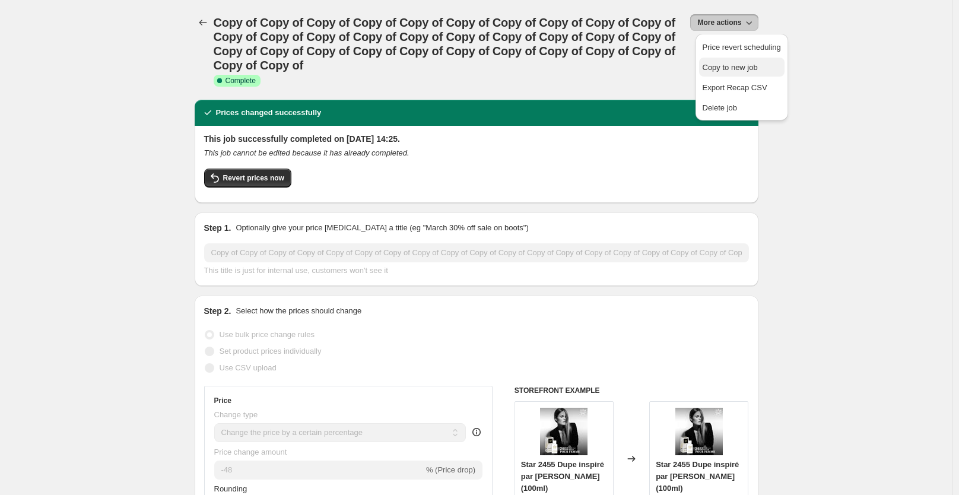
select select "not_equal"
select select "collection"
select select "not_equal"
select select "collection"
select select "not_equal"
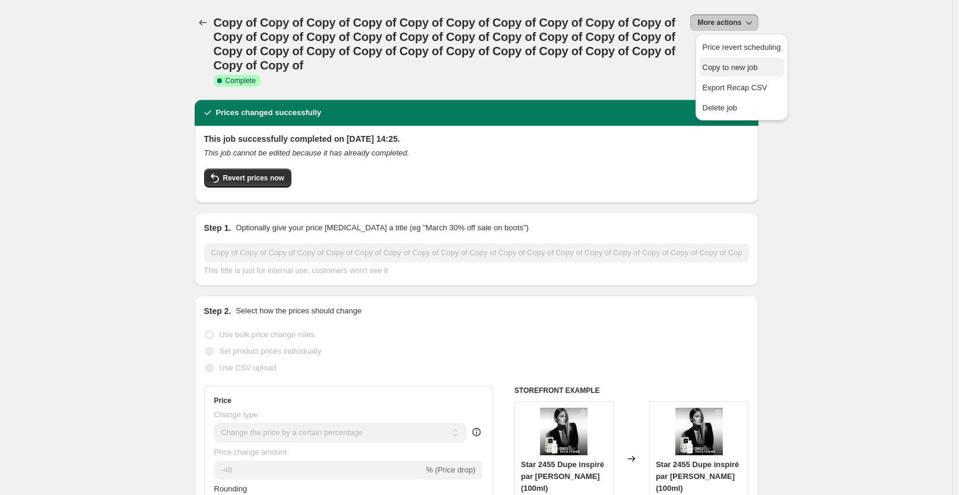
select select "not_equal"
select select "collection"
select select "not_equal"
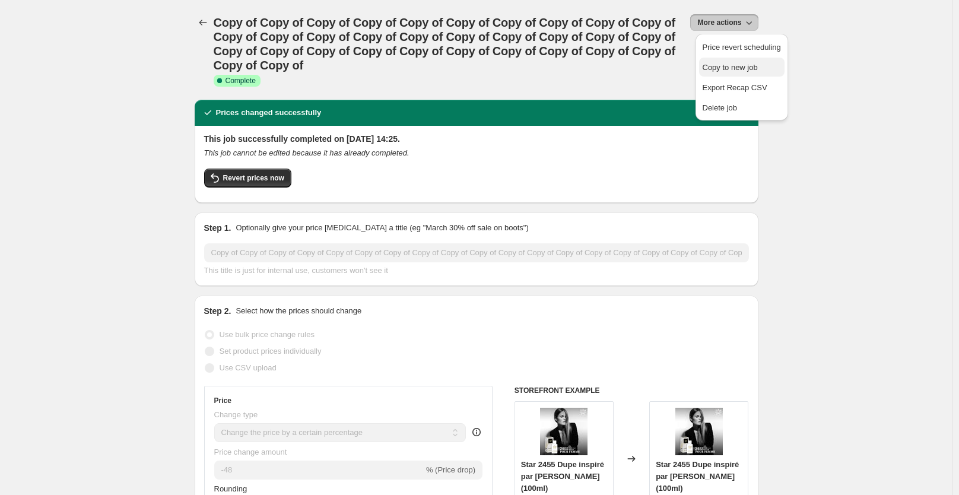
select select "tag"
select select "not_equal"
select select "tag"
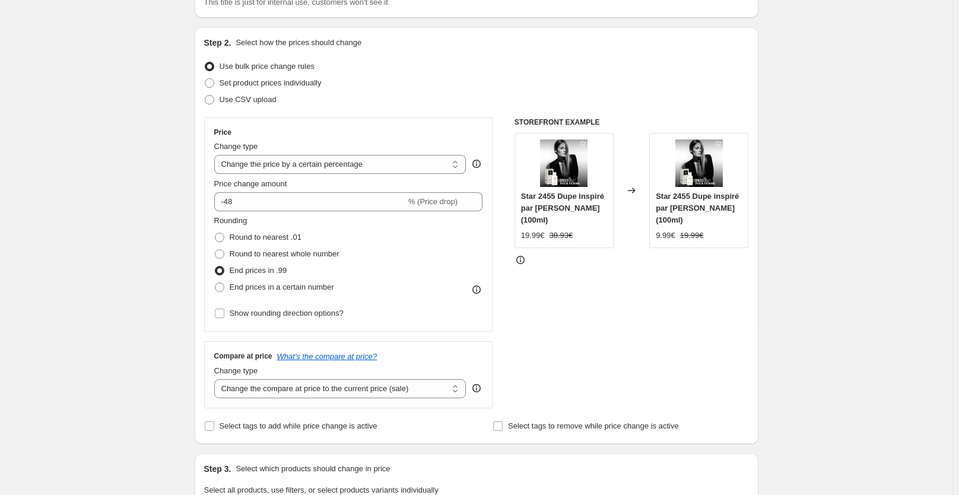
scroll to position [188, 0]
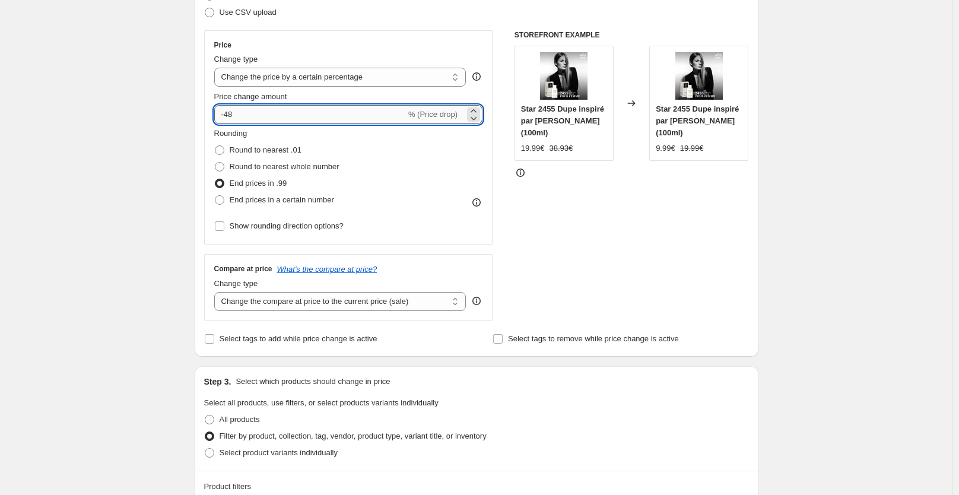
click at [278, 115] on input "-48" at bounding box center [310, 114] width 192 height 19
type input "-44"
click at [554, 266] on div "STOREFRONT EXAMPLE Star 2455 Dupe inspiré par [PERSON_NAME] (100ml) 19.99€ 38.9…" at bounding box center [632, 175] width 234 height 291
click at [245, 150] on span "Round to nearest .01" at bounding box center [266, 149] width 72 height 9
click at [215, 146] on input "Round to nearest .01" at bounding box center [215, 145] width 1 height 1
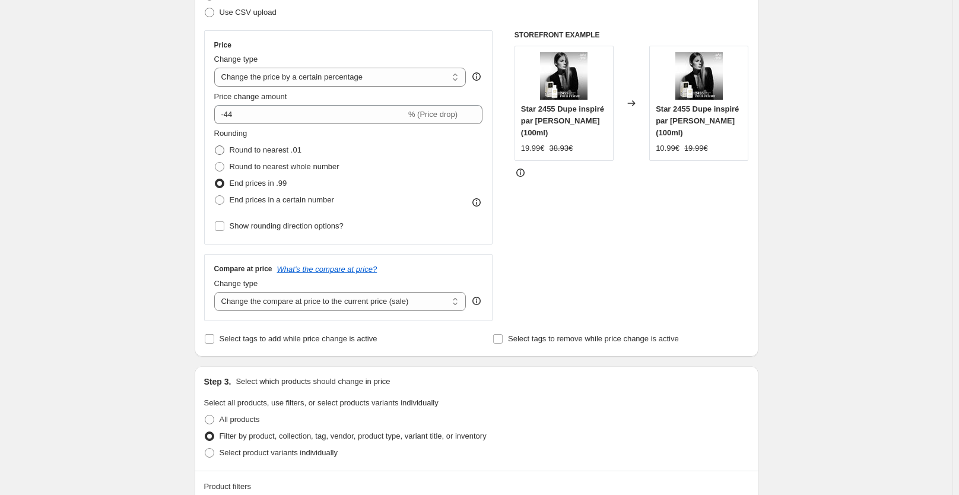
radio input "true"
click at [597, 265] on div "STOREFRONT EXAMPLE Star 2455 Dupe inspiré par [PERSON_NAME] (100ml) 19.99€ 38.9…" at bounding box center [632, 175] width 234 height 291
click at [522, 241] on div "STOREFRONT EXAMPLE Star 2455 Dupe inspiré par [PERSON_NAME] (100ml) 19.99€ 38.9…" at bounding box center [632, 175] width 234 height 291
click at [596, 224] on div "STOREFRONT EXAMPLE Star 2455 Dupe inspiré par [PERSON_NAME] (100ml) 19.99€ 38.9…" at bounding box center [632, 175] width 234 height 291
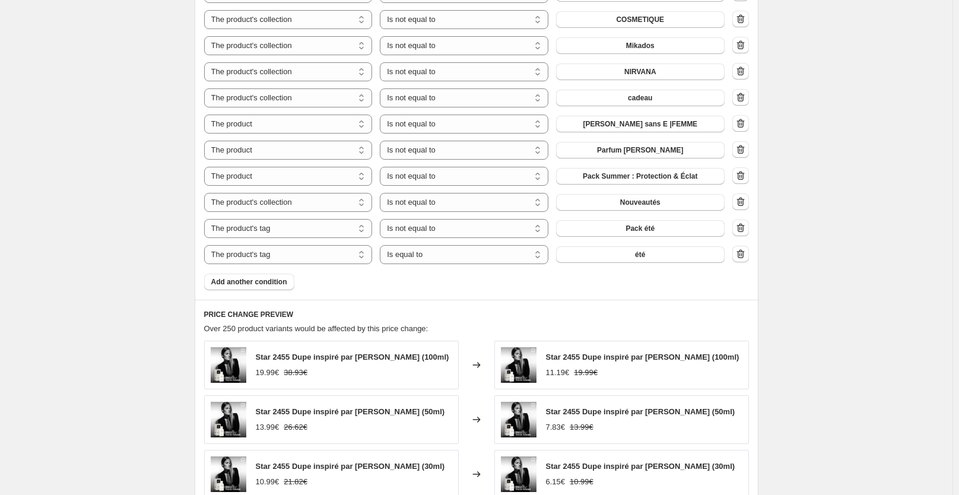
scroll to position [781, 0]
click at [501, 253] on select "Is equal to Is not equal to" at bounding box center [464, 254] width 169 height 19
select select "not_equal"
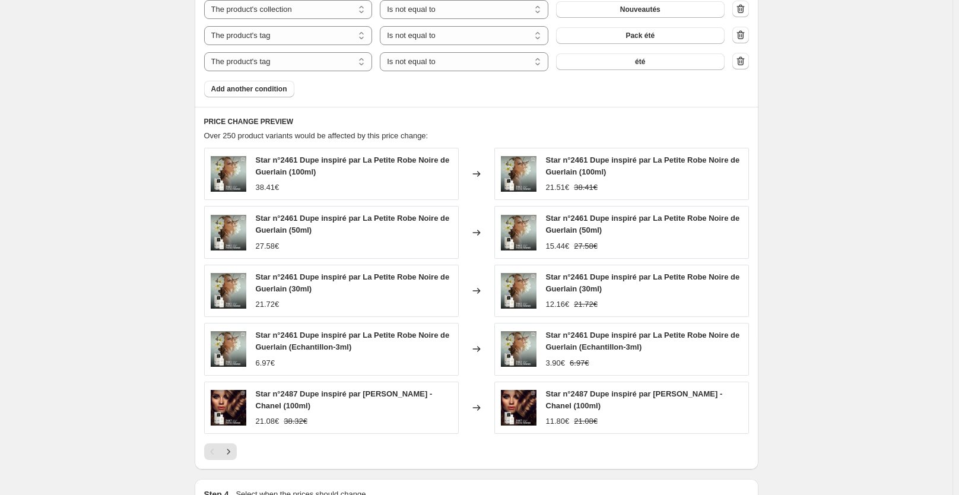
scroll to position [1132, 0]
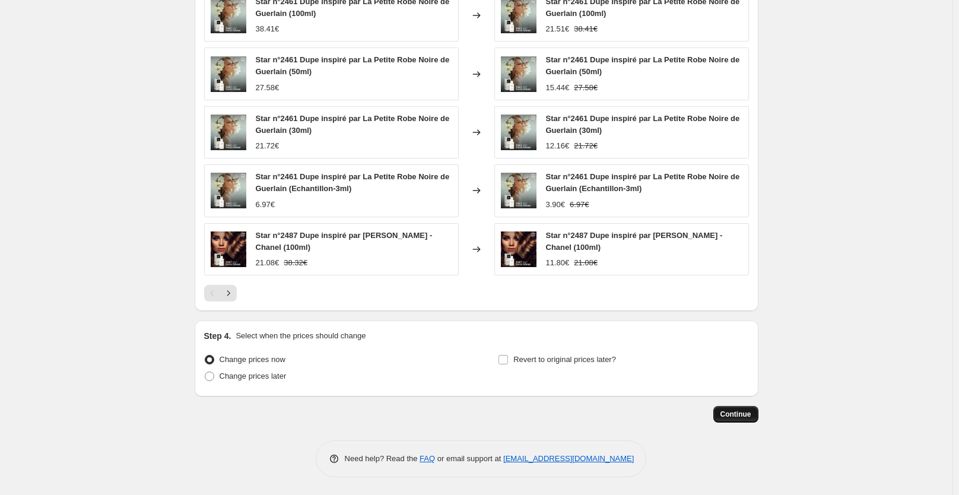
click at [728, 415] on span "Continue" at bounding box center [736, 414] width 31 height 9
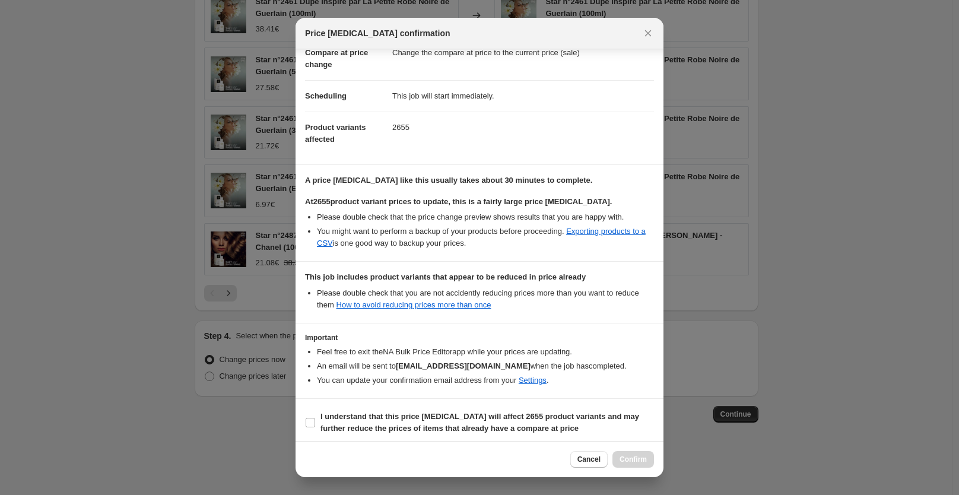
scroll to position [106, 0]
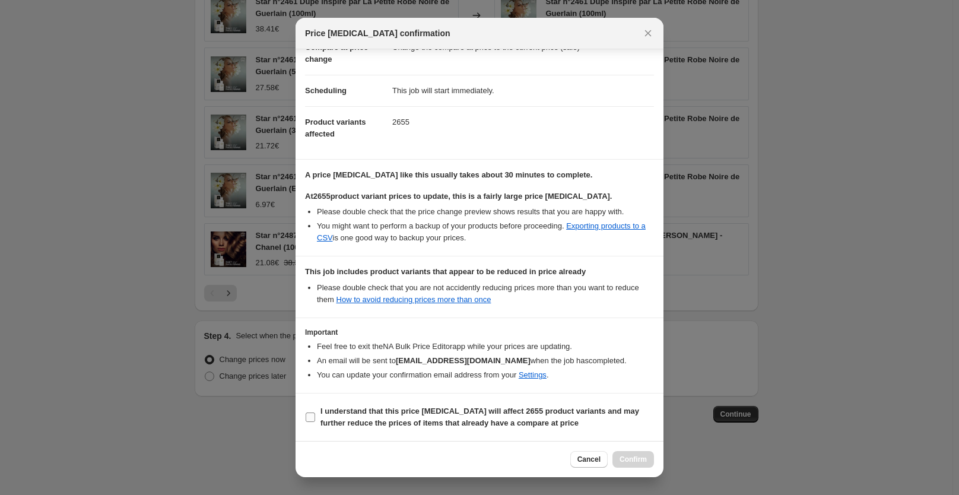
click at [583, 416] on b "I understand that this price [MEDICAL_DATA] will affect 2655 product variants a…" at bounding box center [480, 417] width 319 height 21
click at [315, 416] on input "I understand that this price [MEDICAL_DATA] will affect 2655 product variants a…" at bounding box center [310, 417] width 9 height 9
checkbox input "true"
click at [645, 456] on span "Confirm" at bounding box center [633, 459] width 27 height 9
type input "Copy of Copy of Copy of Copy of Copy of Copy of Copy of Copy of Copy of Copy of…"
